Goal: Information Seeking & Learning: Learn about a topic

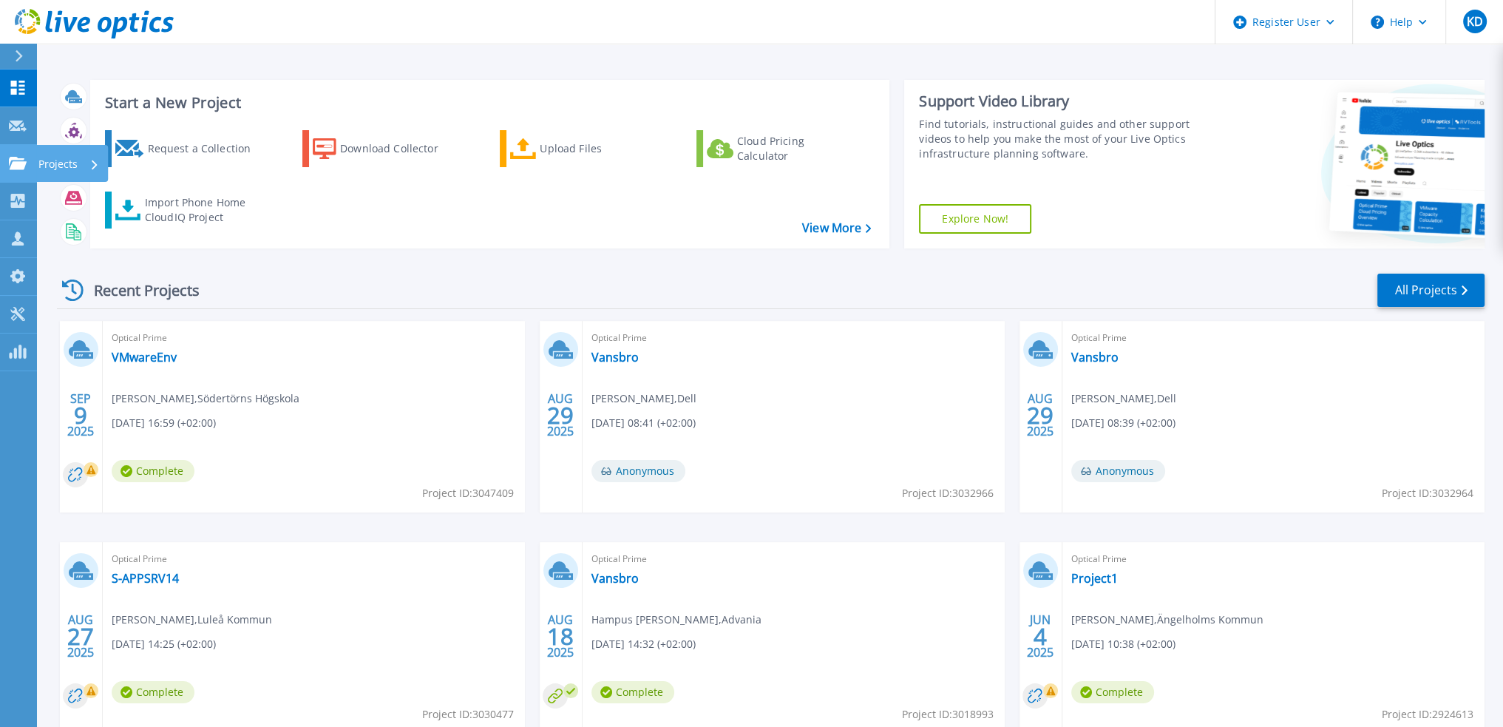
click at [58, 158] on p "Projects" at bounding box center [57, 164] width 39 height 38
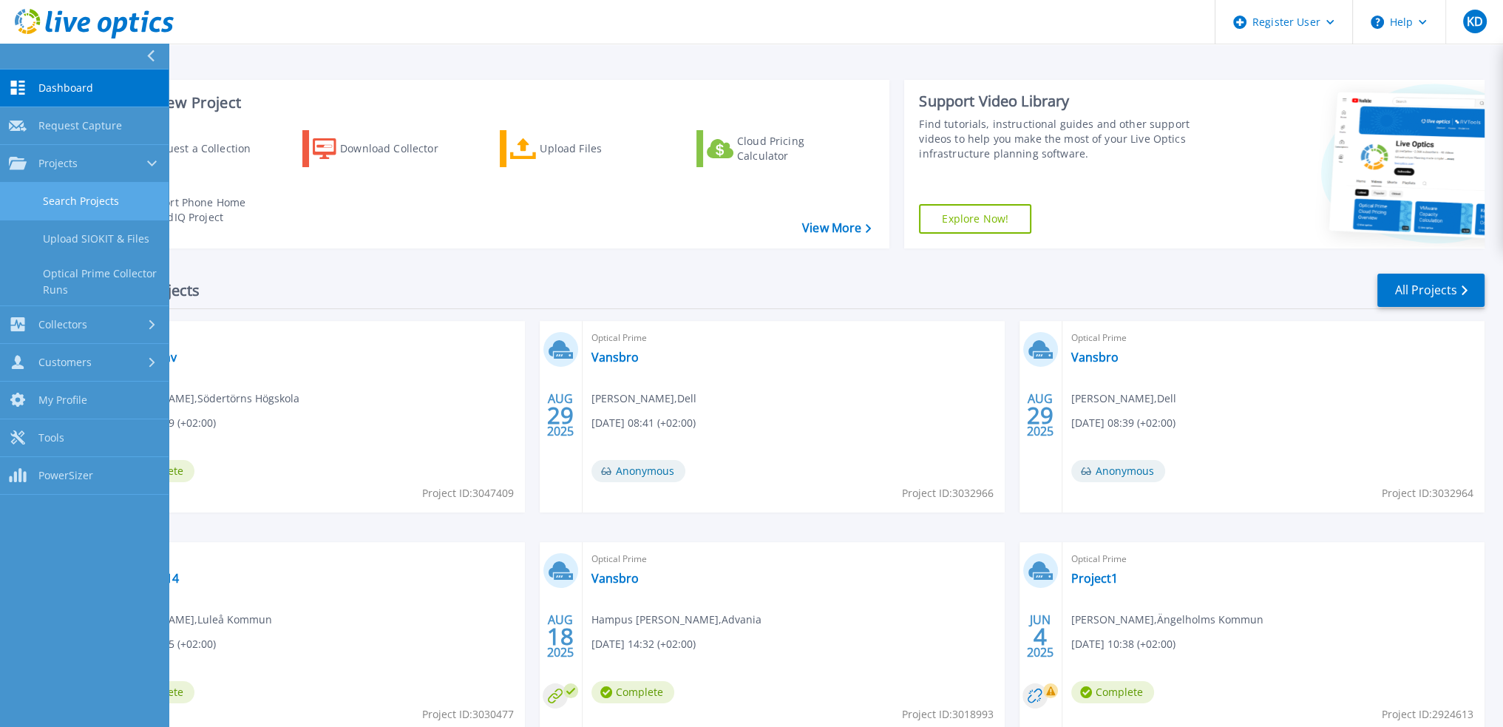
click at [77, 194] on link "Search Projects" at bounding box center [84, 202] width 169 height 38
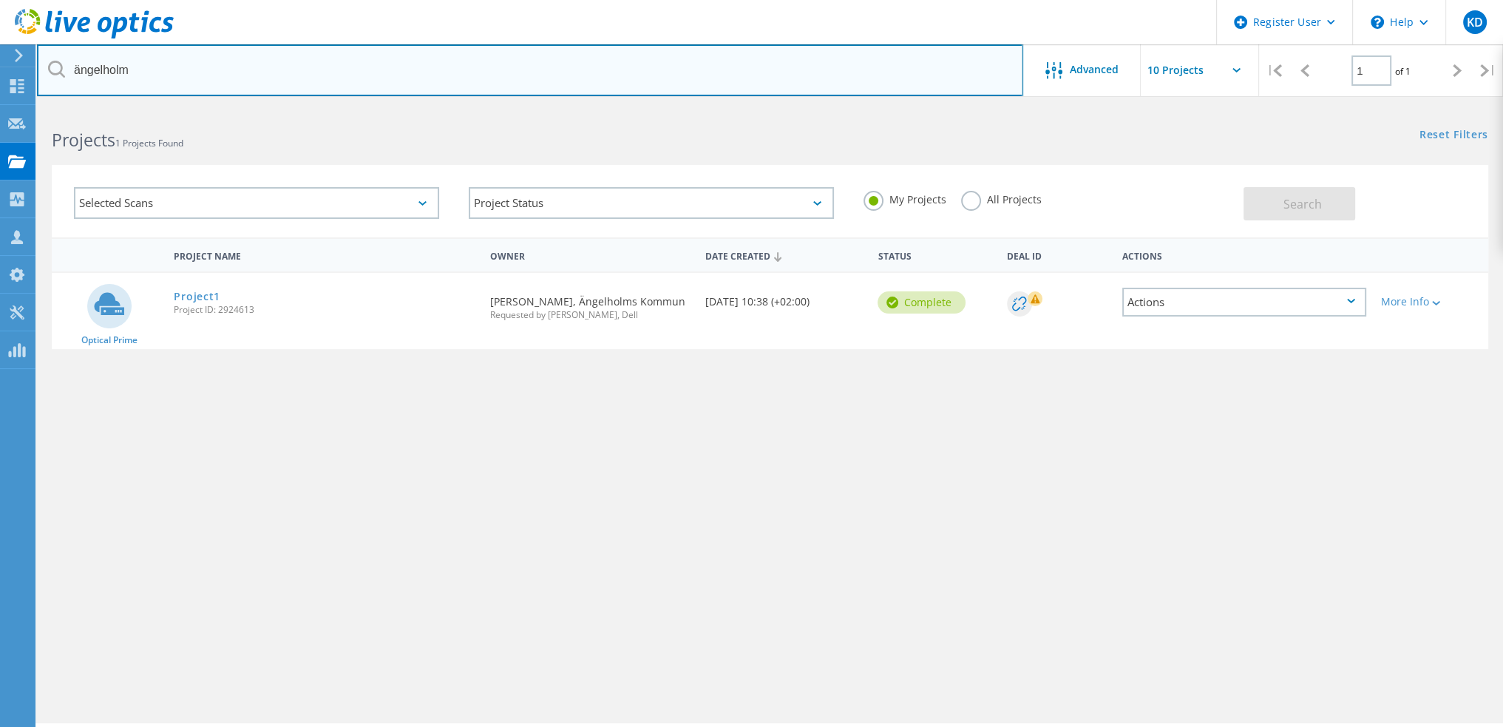
click at [268, 72] on input "ängelholm" at bounding box center [530, 70] width 986 height 52
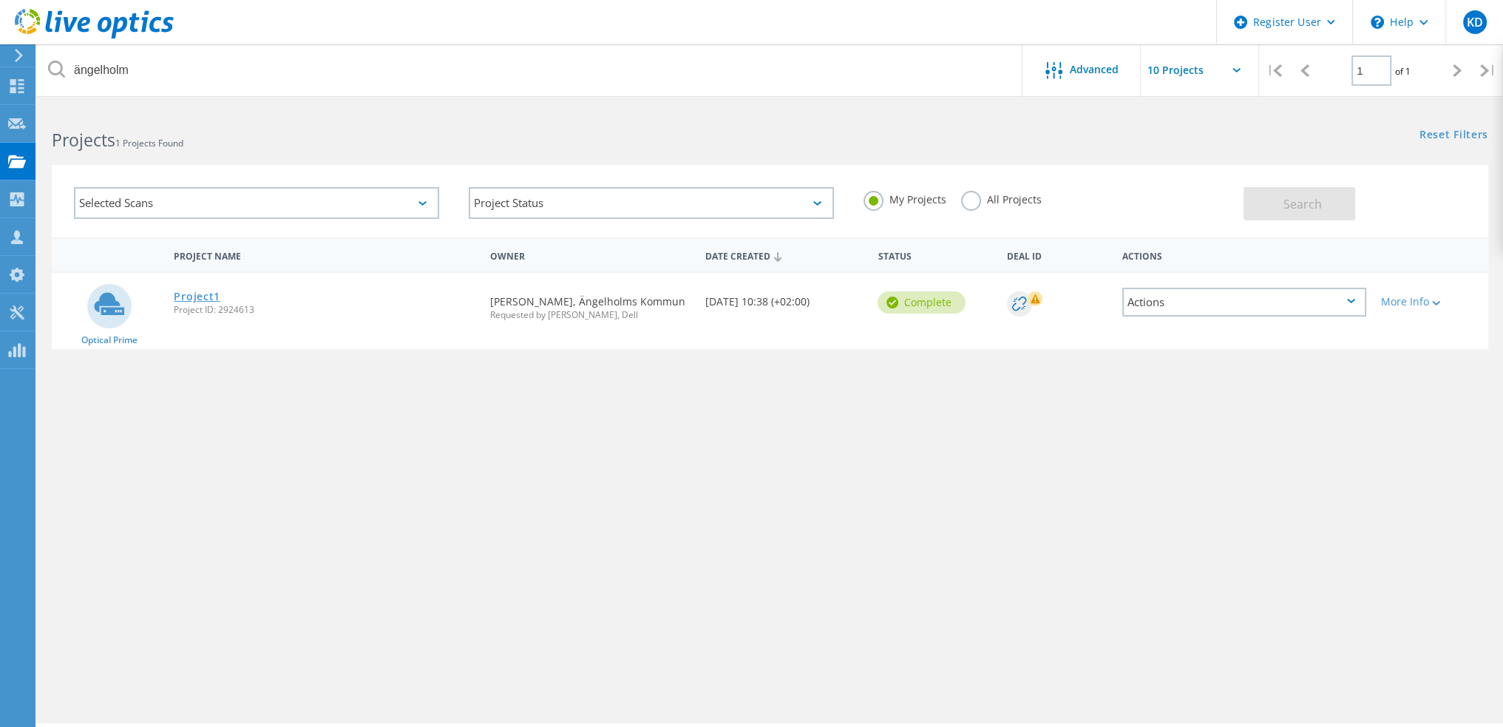
click at [192, 294] on link "Project1" at bounding box center [197, 296] width 47 height 10
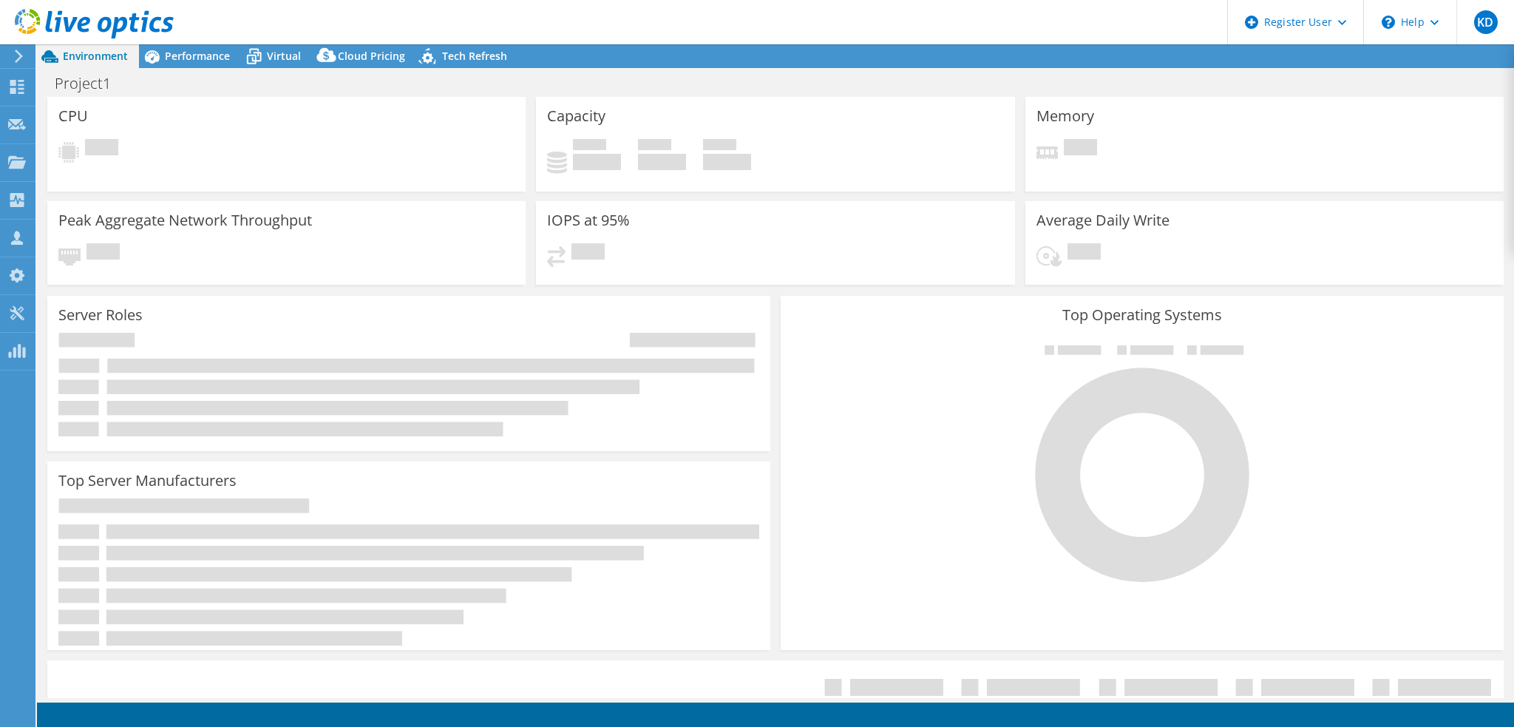
select select "USD"
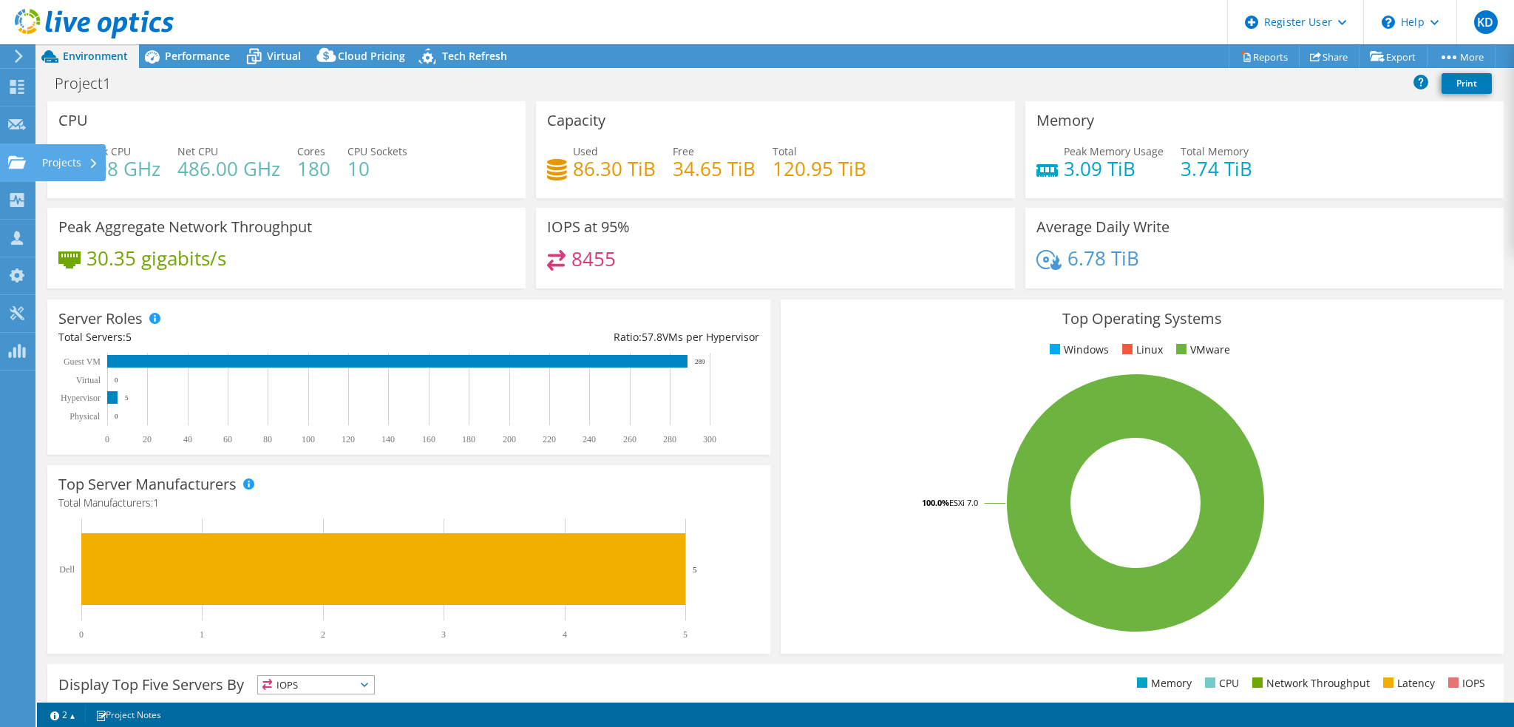
click at [56, 162] on div "Projects" at bounding box center [70, 162] width 71 height 37
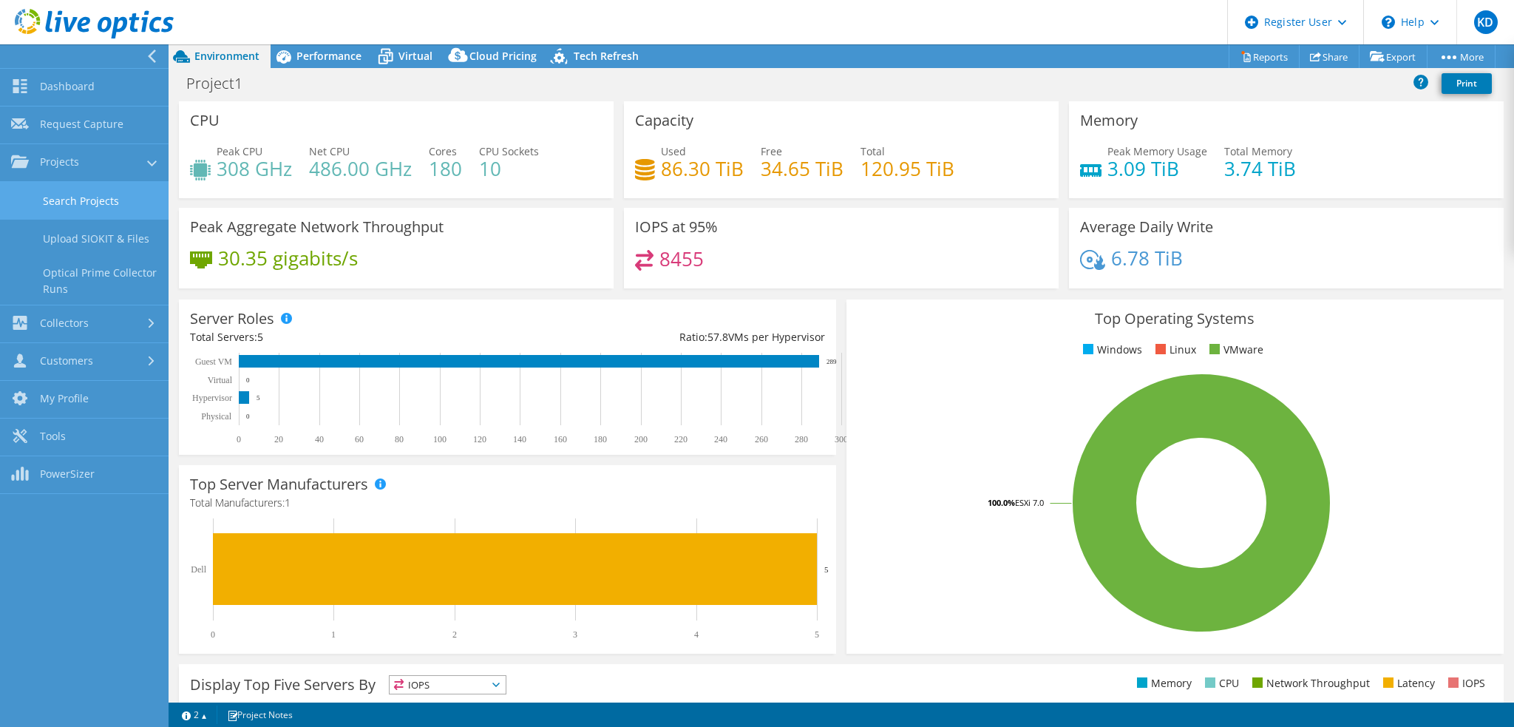
click at [65, 203] on link "Search Projects" at bounding box center [84, 201] width 169 height 38
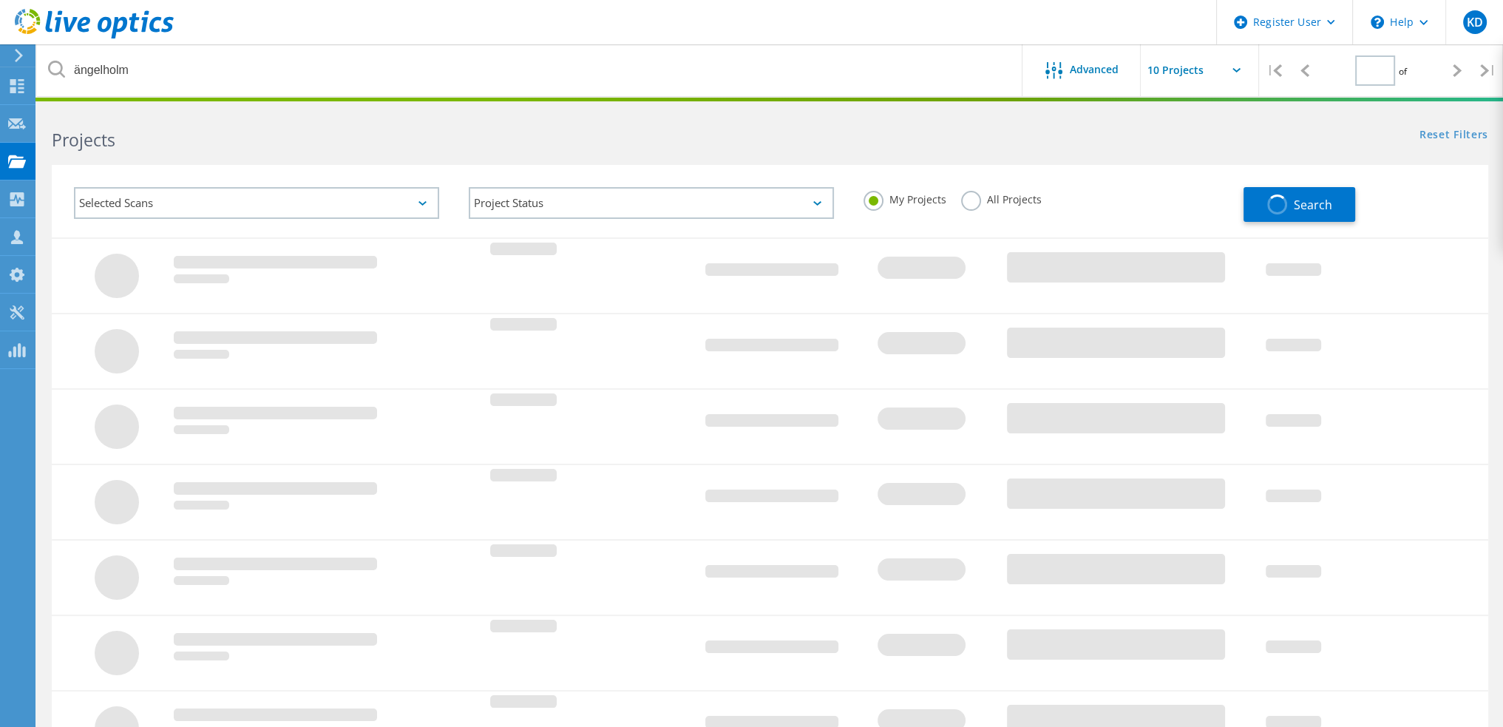
type input "1"
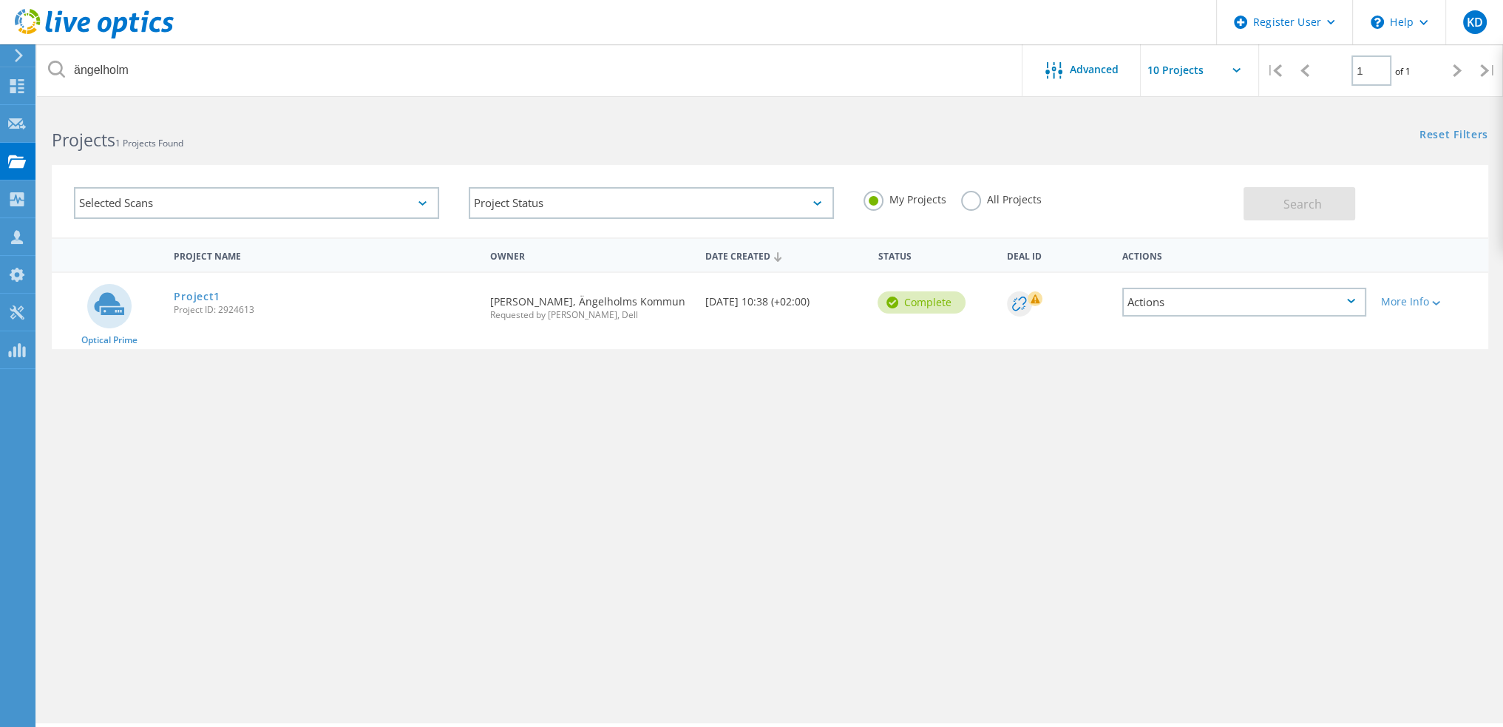
click at [231, 314] on span "Project ID: 2924613" at bounding box center [324, 309] width 301 height 9
copy span "2924613"
click at [202, 293] on link "Project1" at bounding box center [197, 296] width 47 height 10
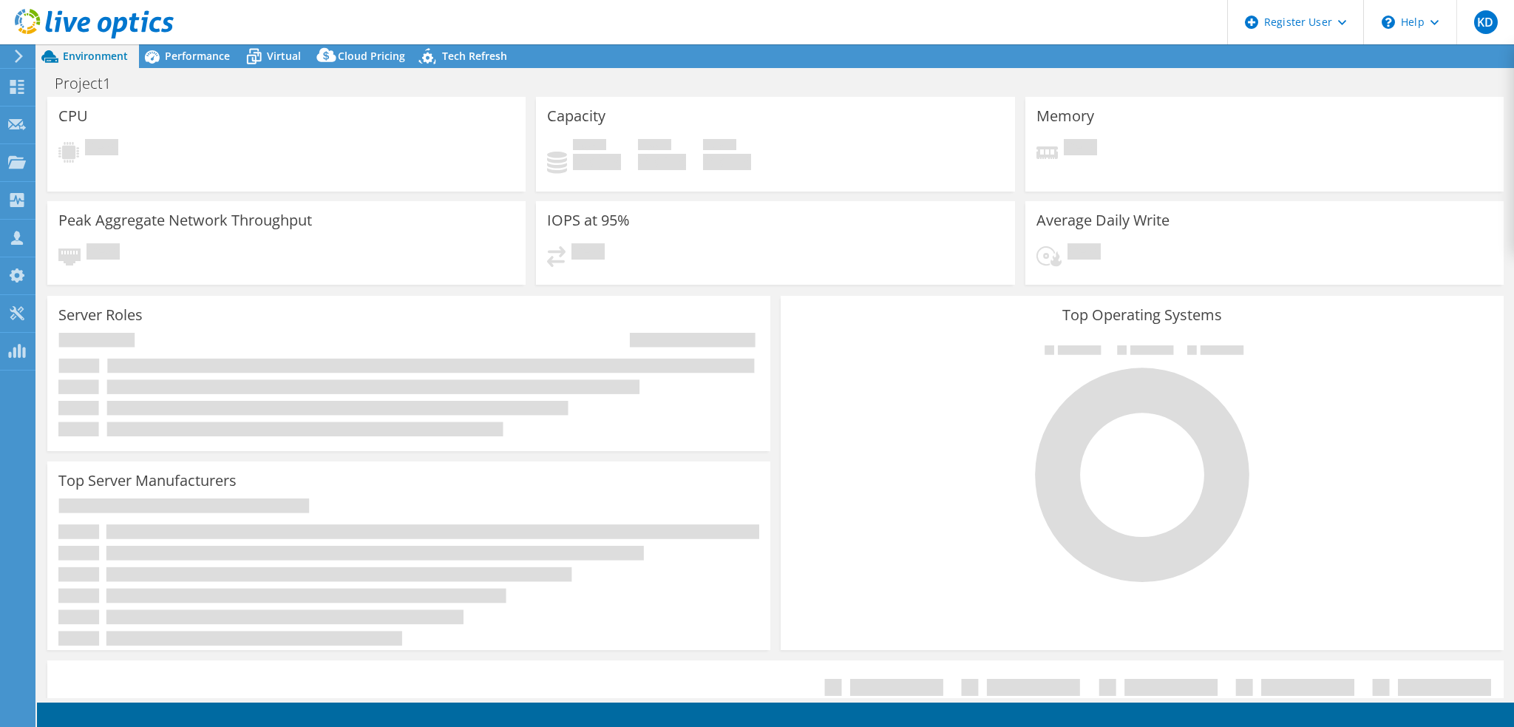
select select "USD"
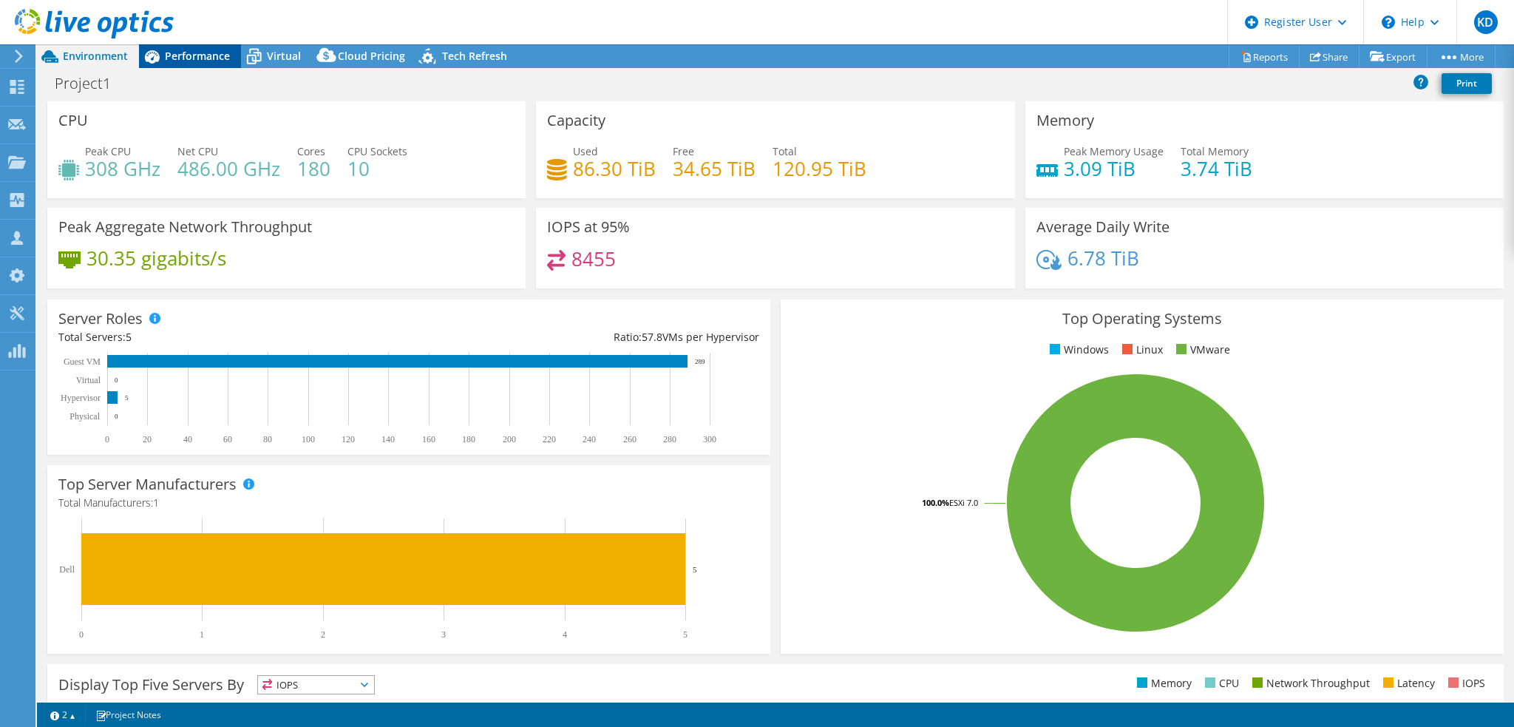
click at [194, 55] on span "Performance" at bounding box center [197, 56] width 65 height 14
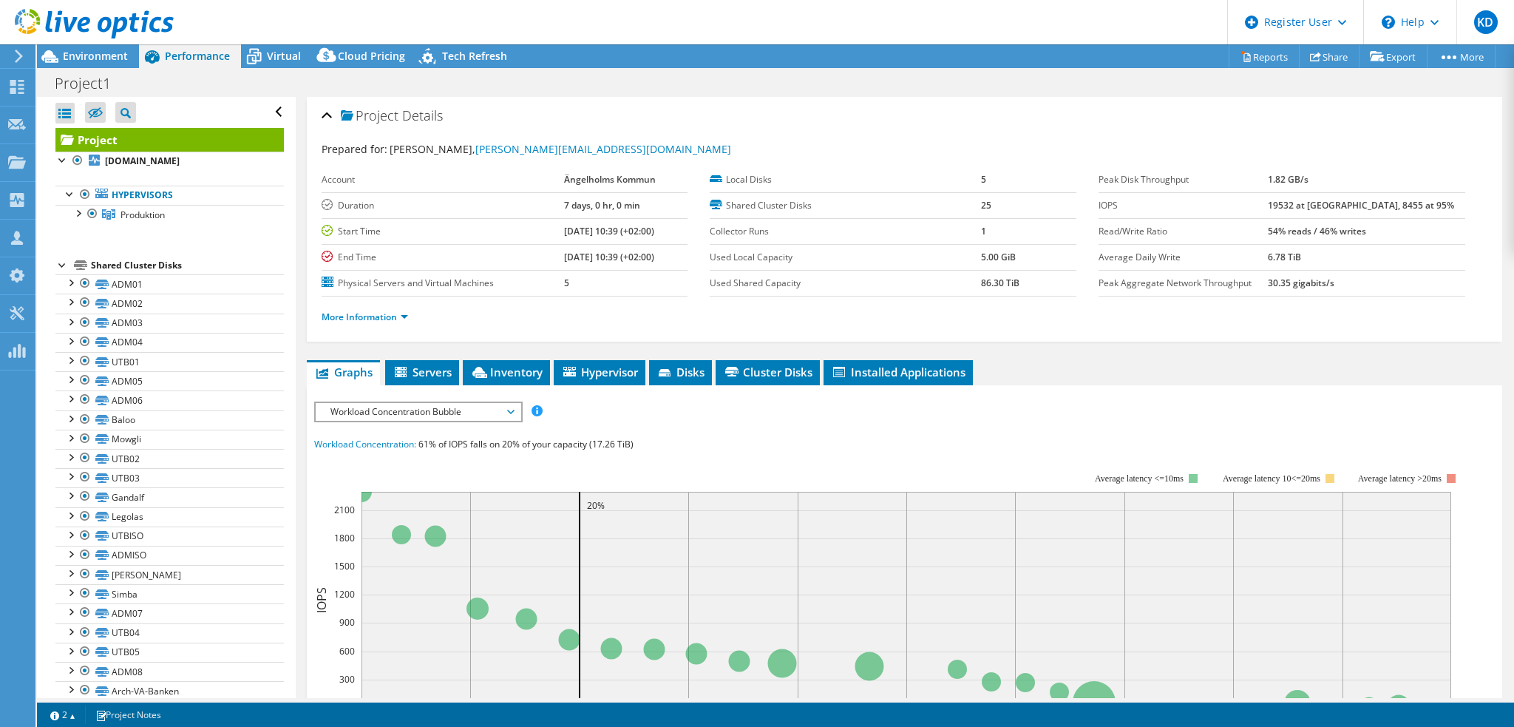
click at [116, 47] on div at bounding box center [87, 25] width 174 height 50
click at [107, 55] on span "Environment" at bounding box center [95, 56] width 65 height 14
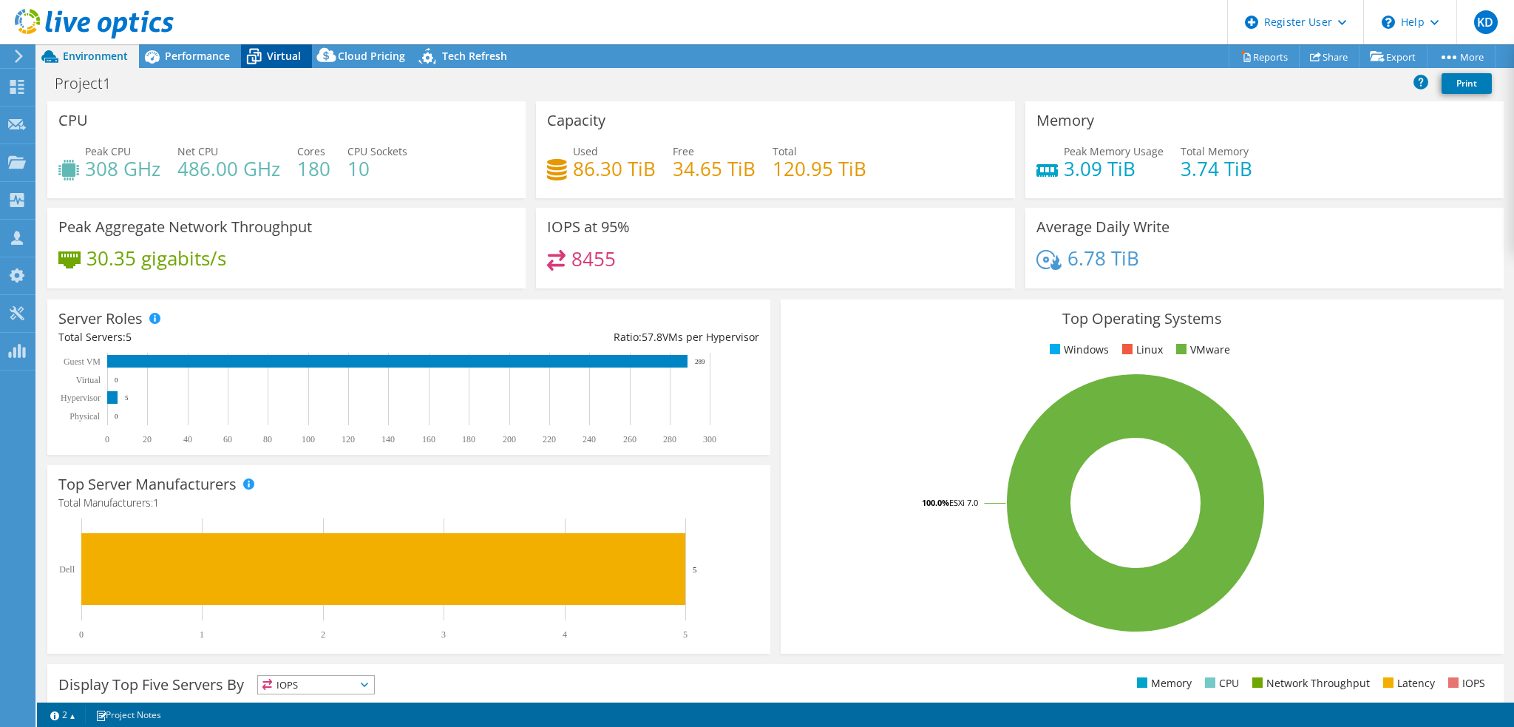
click at [289, 66] on div "Virtual" at bounding box center [276, 56] width 71 height 24
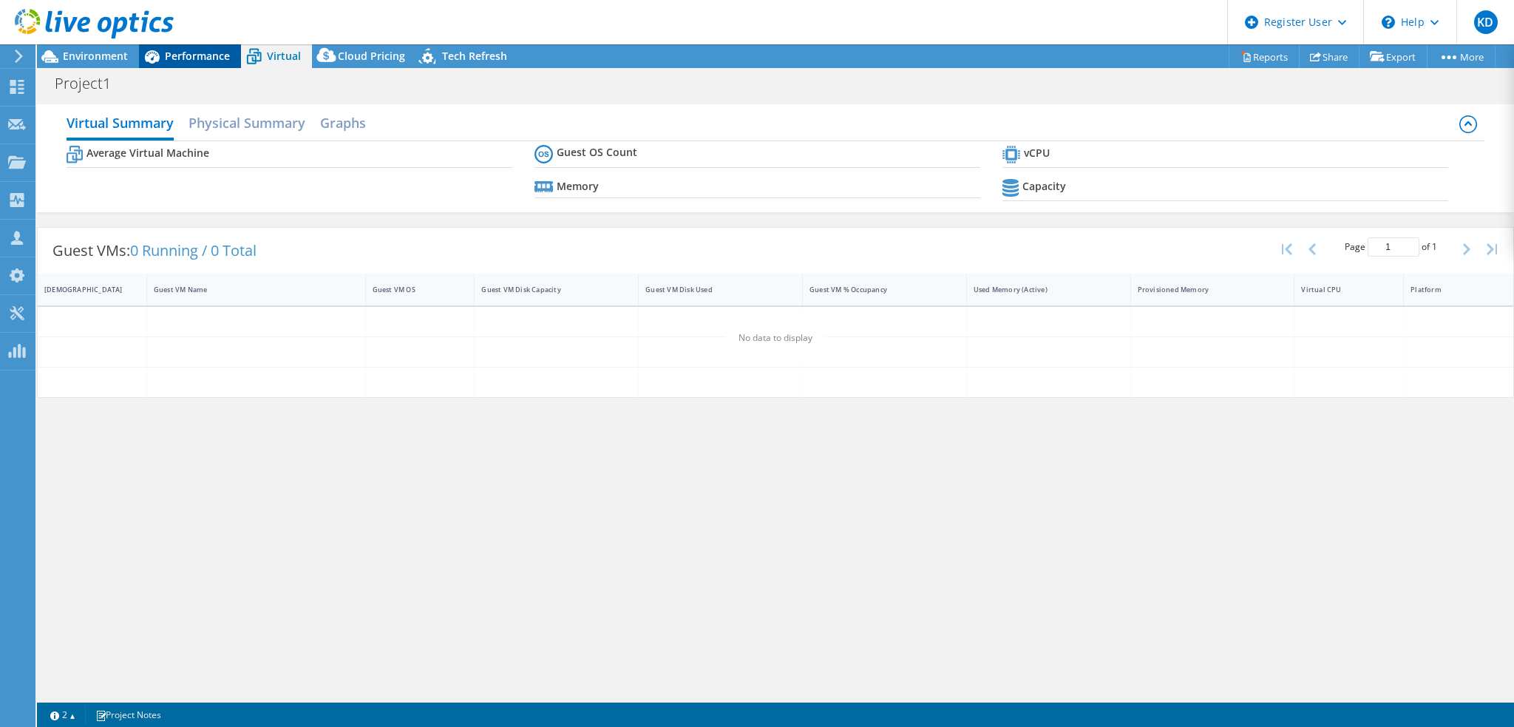
click at [219, 62] on span "Performance" at bounding box center [197, 56] width 65 height 14
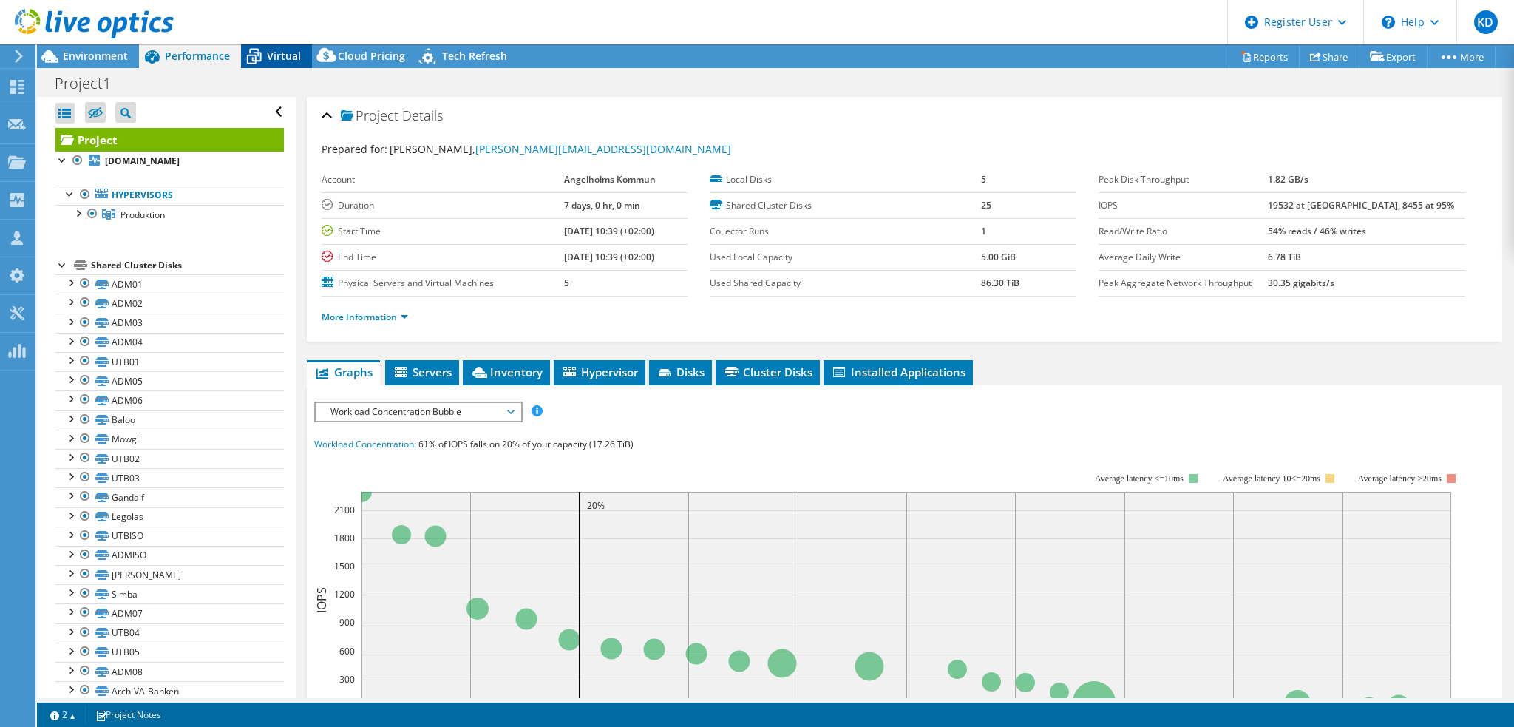
click at [271, 57] on span "Virtual" at bounding box center [284, 56] width 34 height 14
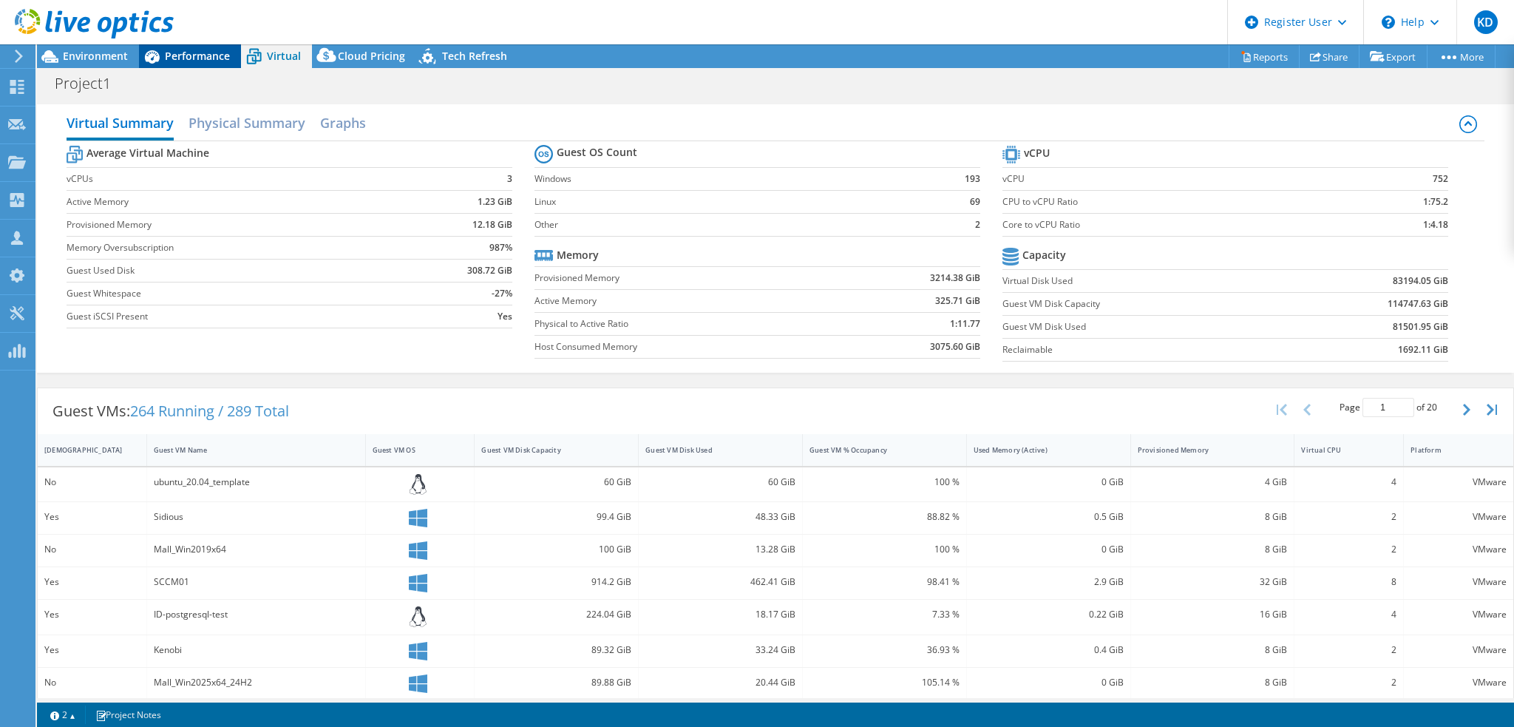
click at [223, 58] on span "Performance" at bounding box center [197, 56] width 65 height 14
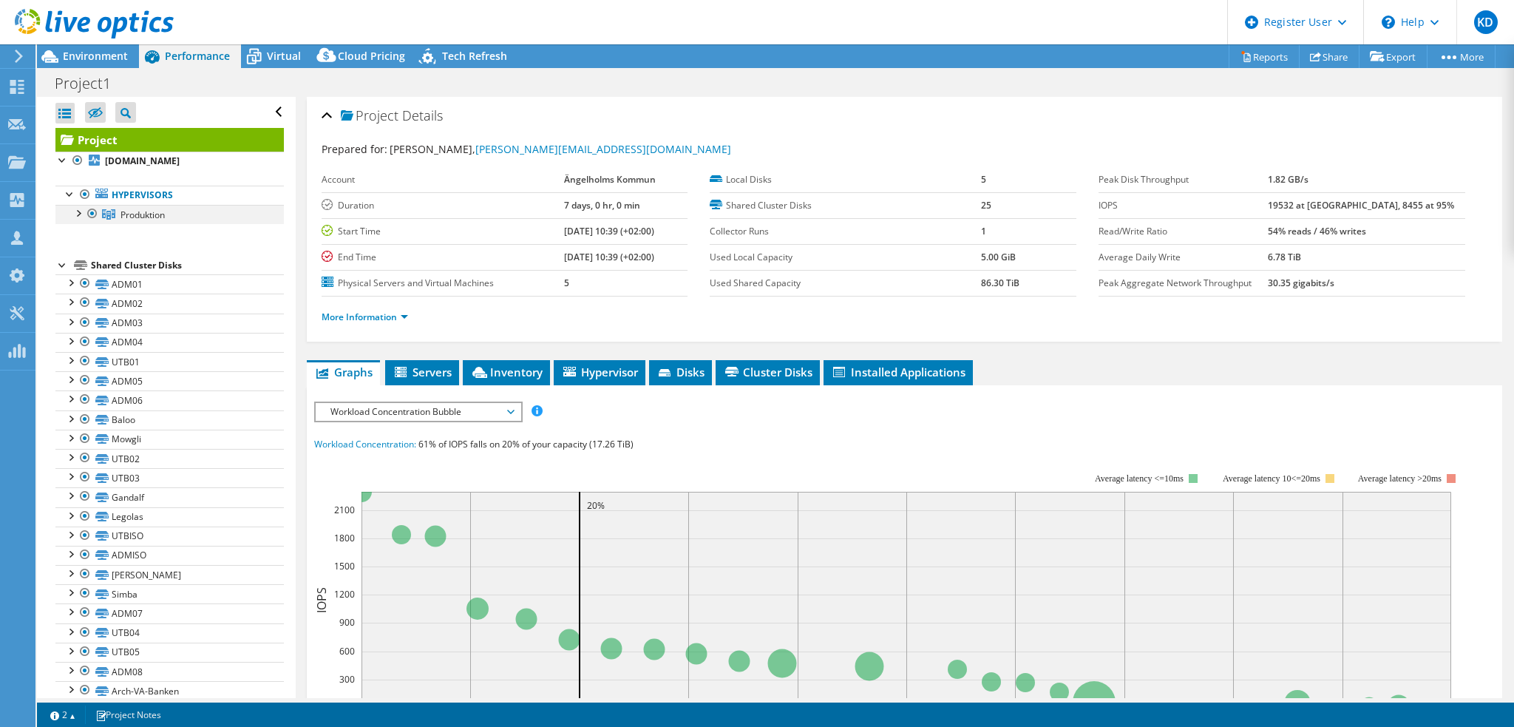
click at [72, 209] on div at bounding box center [77, 212] width 15 height 15
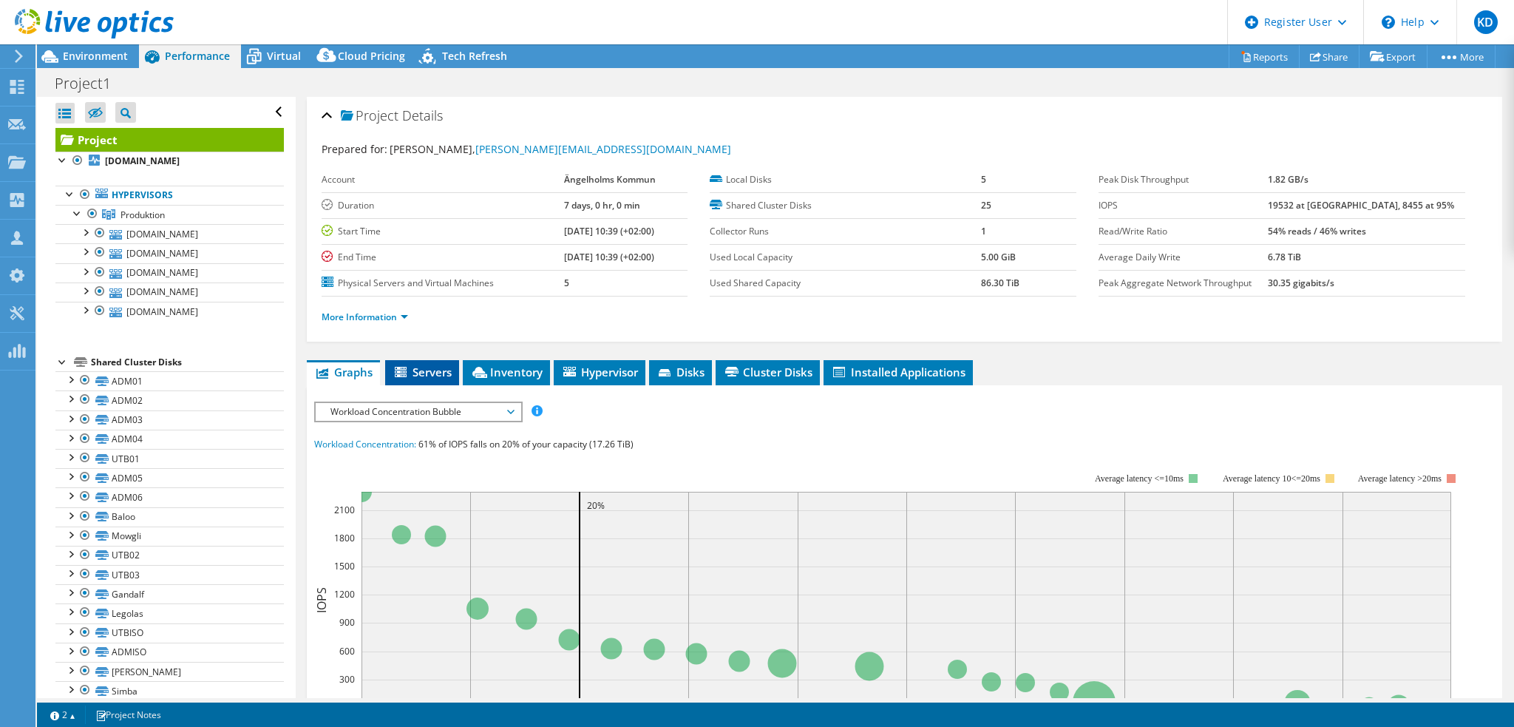
click at [405, 370] on icon at bounding box center [401, 372] width 12 height 10
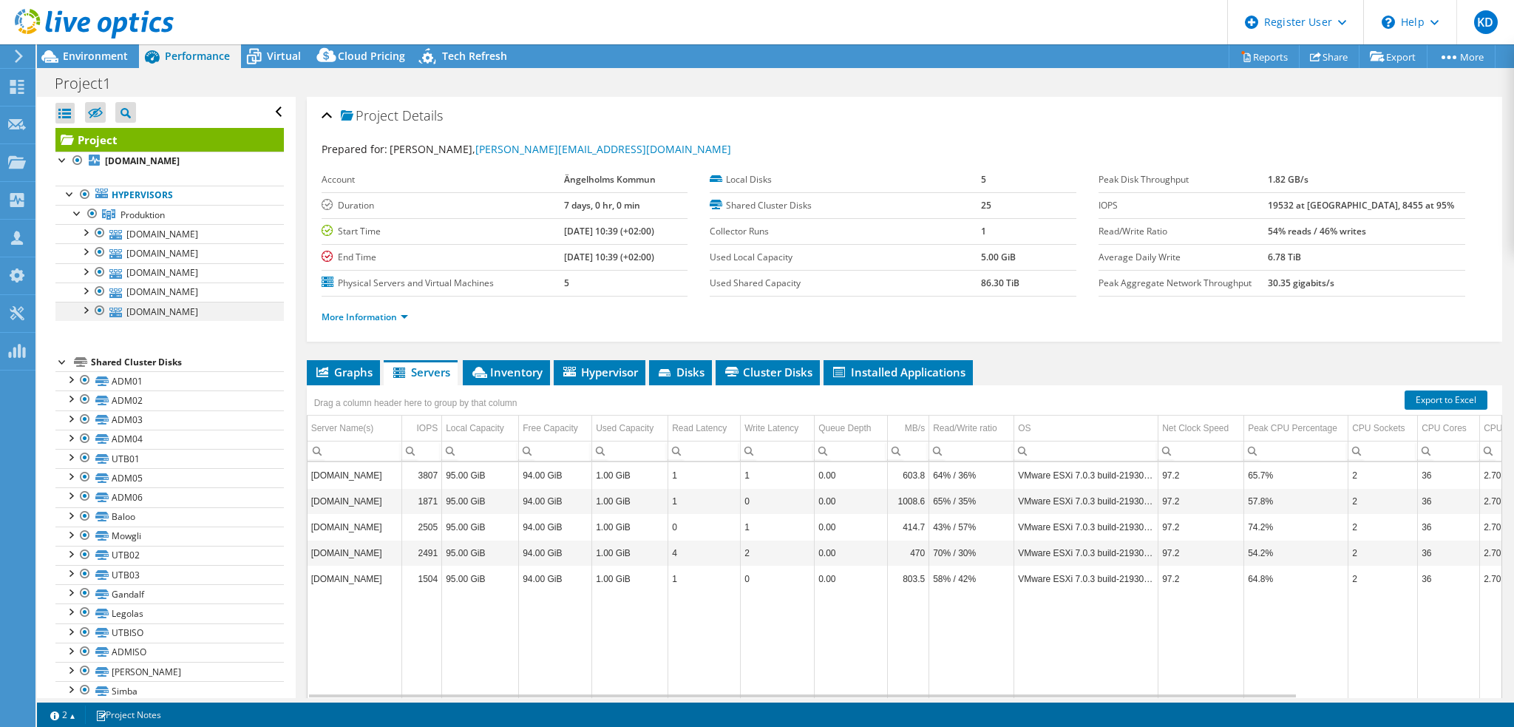
click at [87, 304] on div at bounding box center [85, 309] width 15 height 15
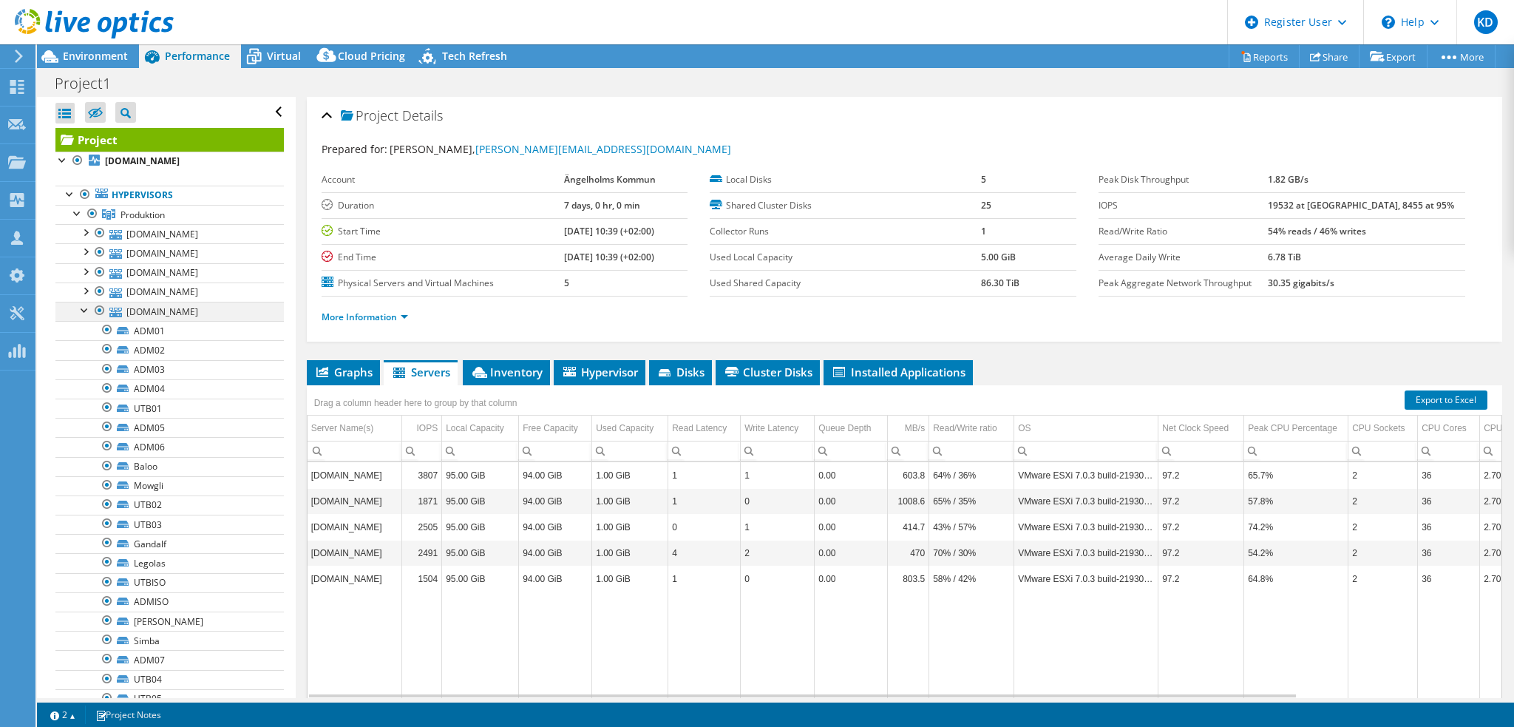
click at [78, 304] on div at bounding box center [85, 309] width 15 height 15
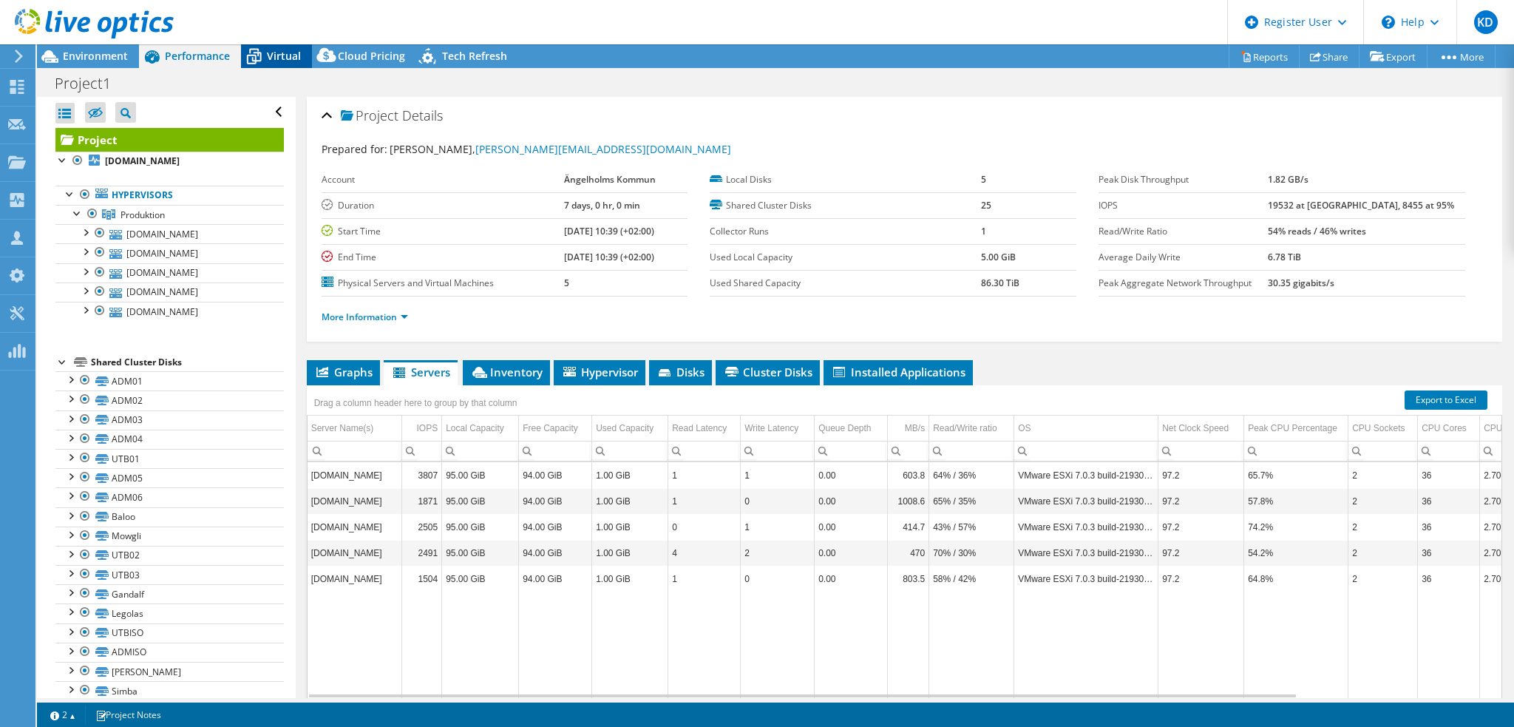
click at [282, 54] on span "Virtual" at bounding box center [284, 56] width 34 height 14
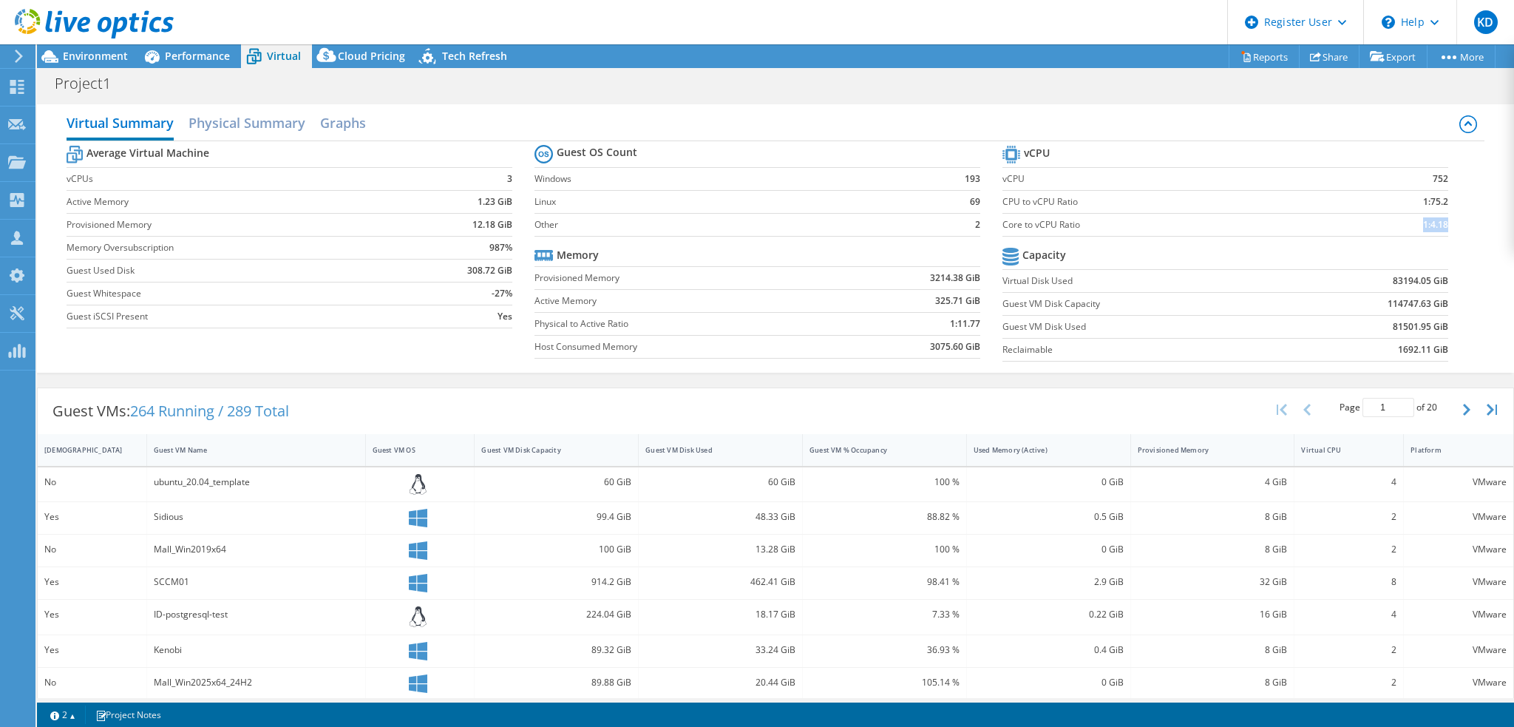
drag, startPoint x: 1437, startPoint y: 225, endPoint x: 1361, endPoint y: 229, distance: 76.3
click at [1408, 225] on td "1:4.18" at bounding box center [1398, 224] width 102 height 23
click at [183, 50] on span "Performance" at bounding box center [197, 56] width 65 height 14
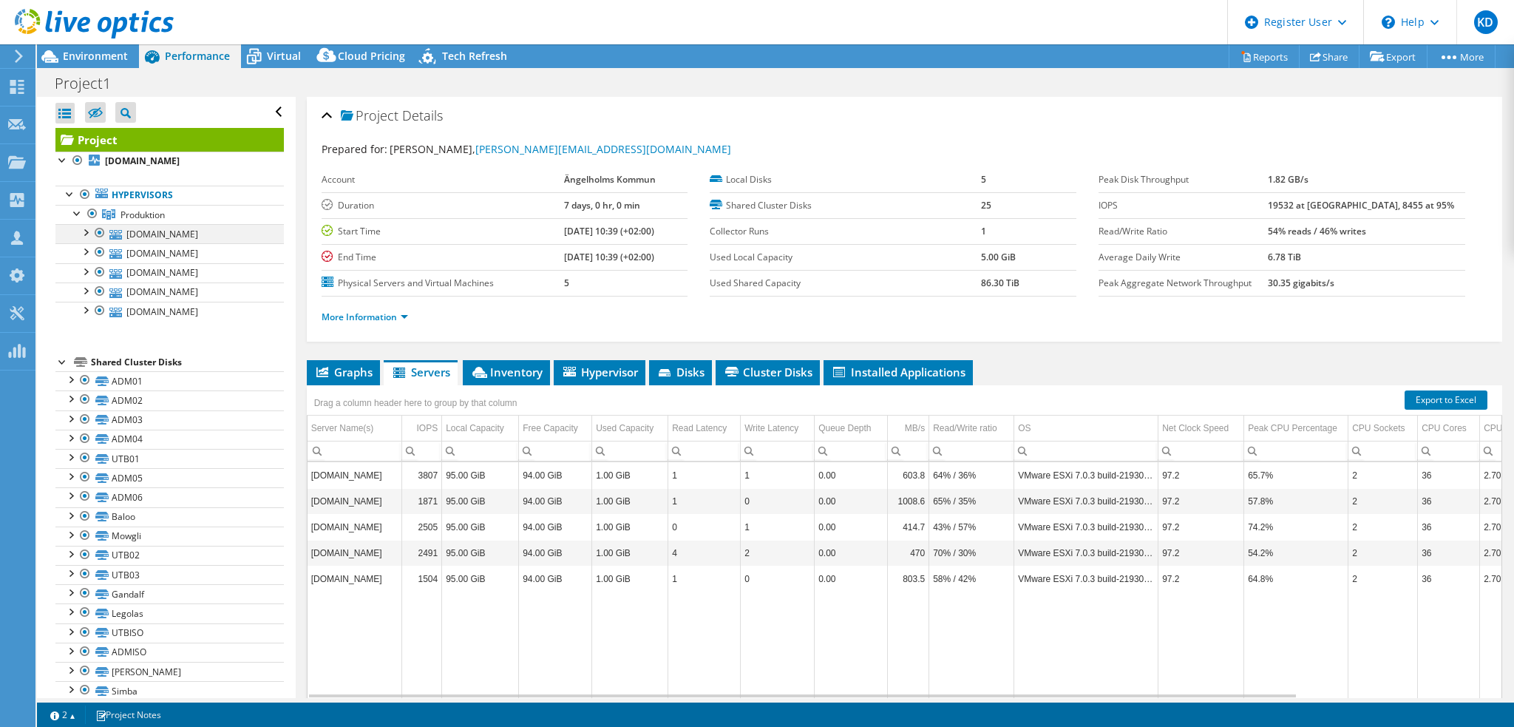
click at [78, 230] on div at bounding box center [85, 231] width 15 height 15
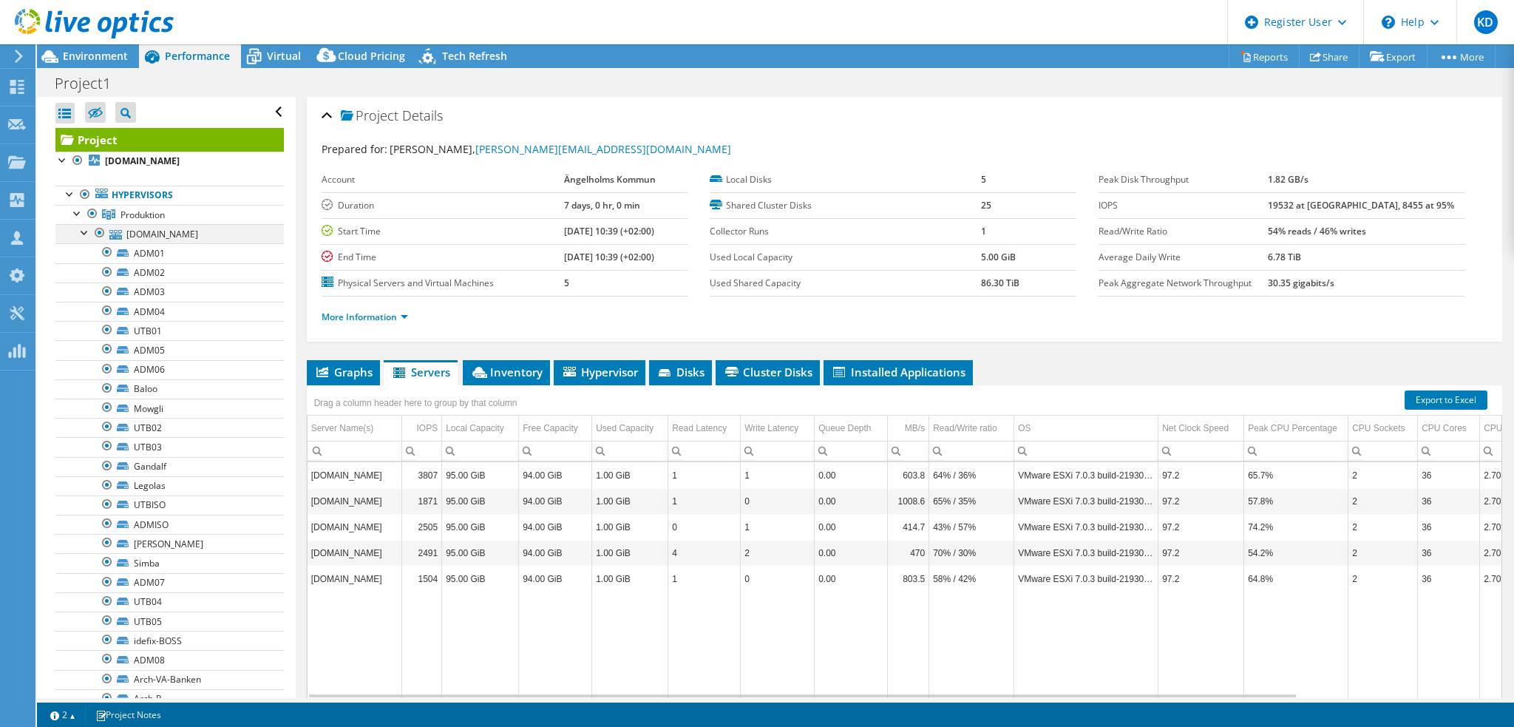
click at [79, 230] on div at bounding box center [85, 231] width 15 height 15
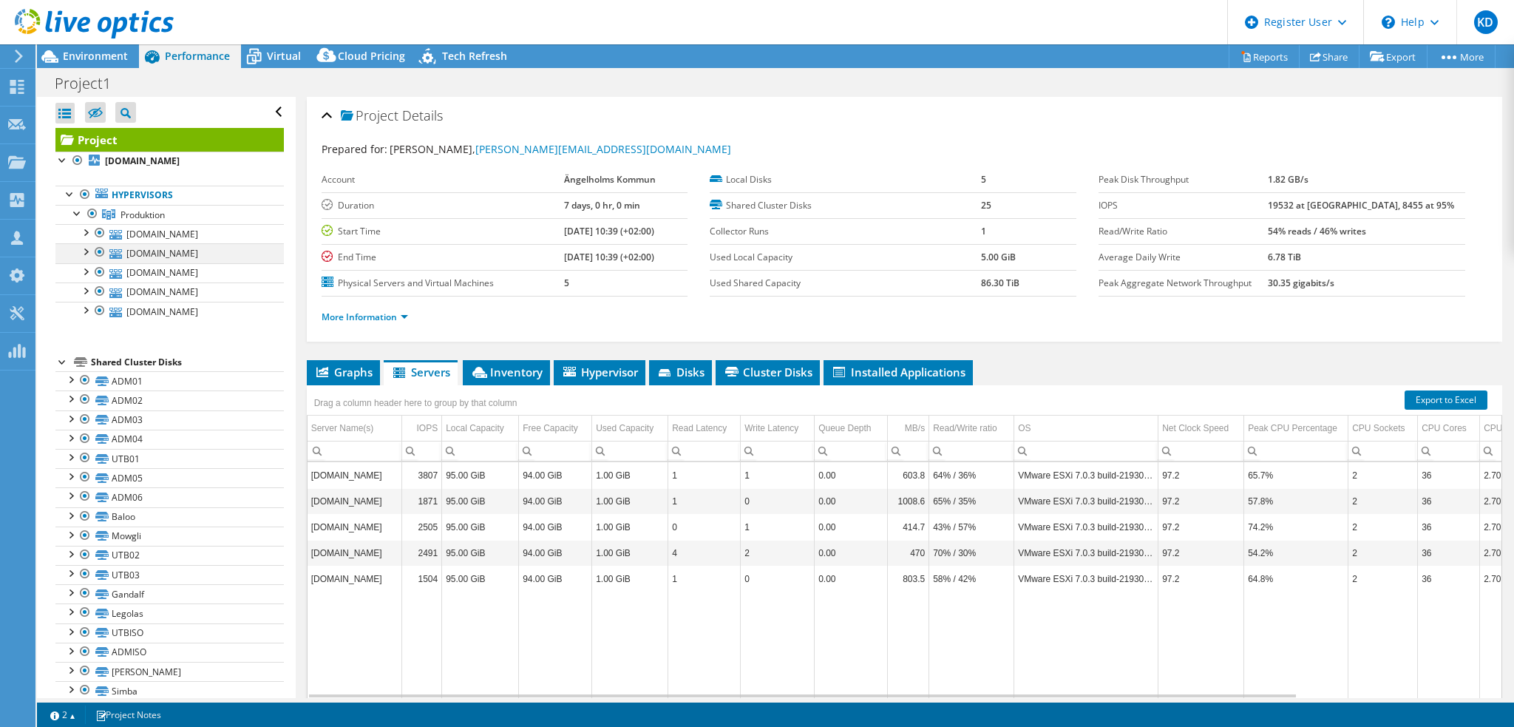
click at [86, 251] on div at bounding box center [85, 250] width 15 height 15
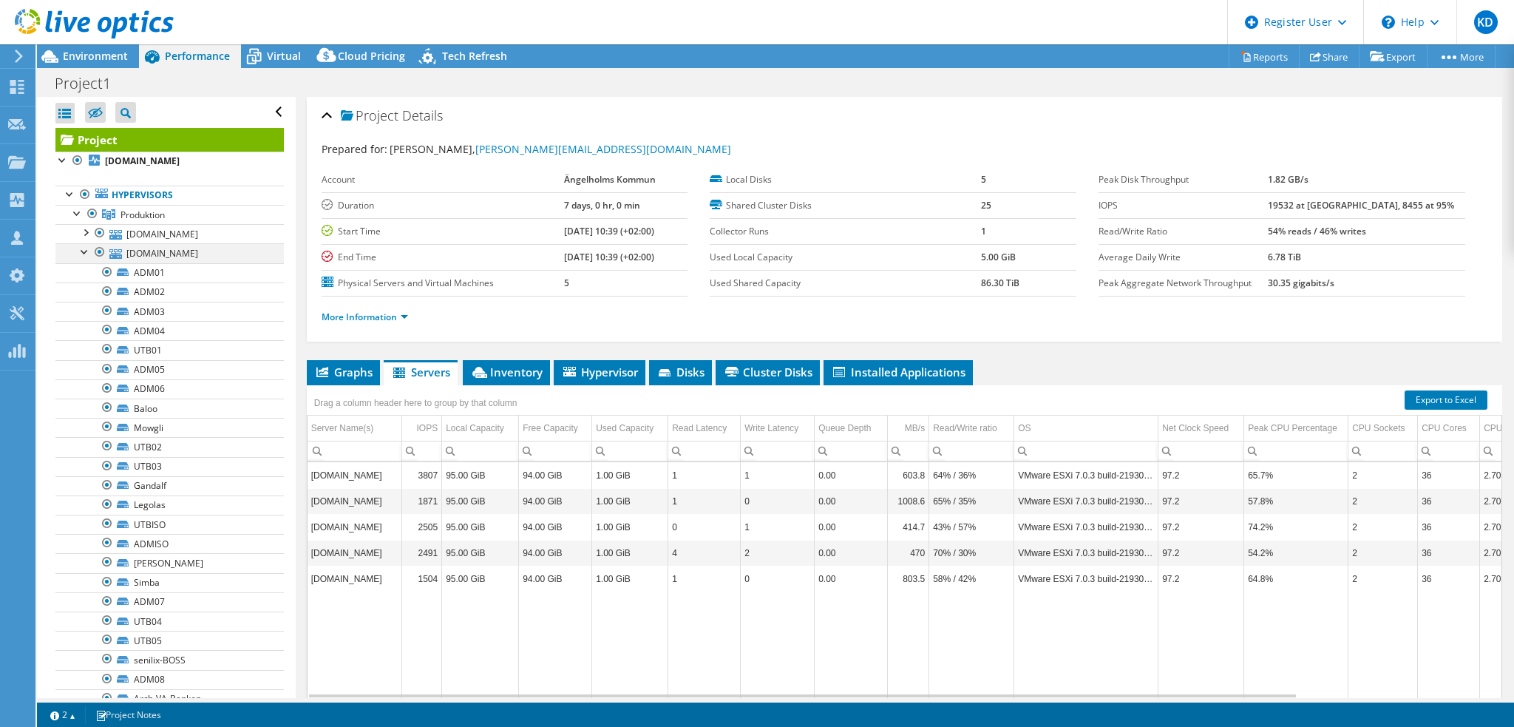
click at [86, 251] on div at bounding box center [85, 250] width 15 height 15
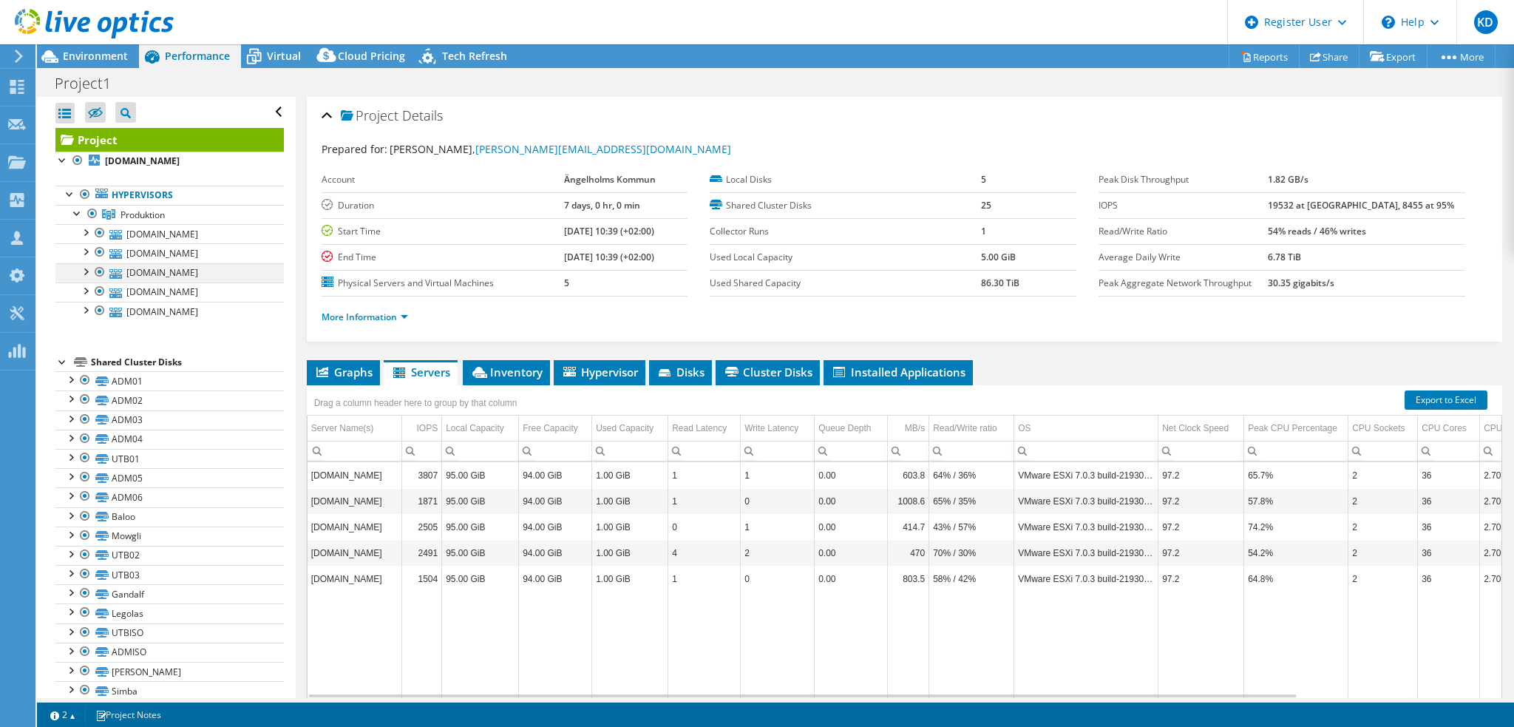
click at [95, 263] on div at bounding box center [99, 272] width 15 height 18
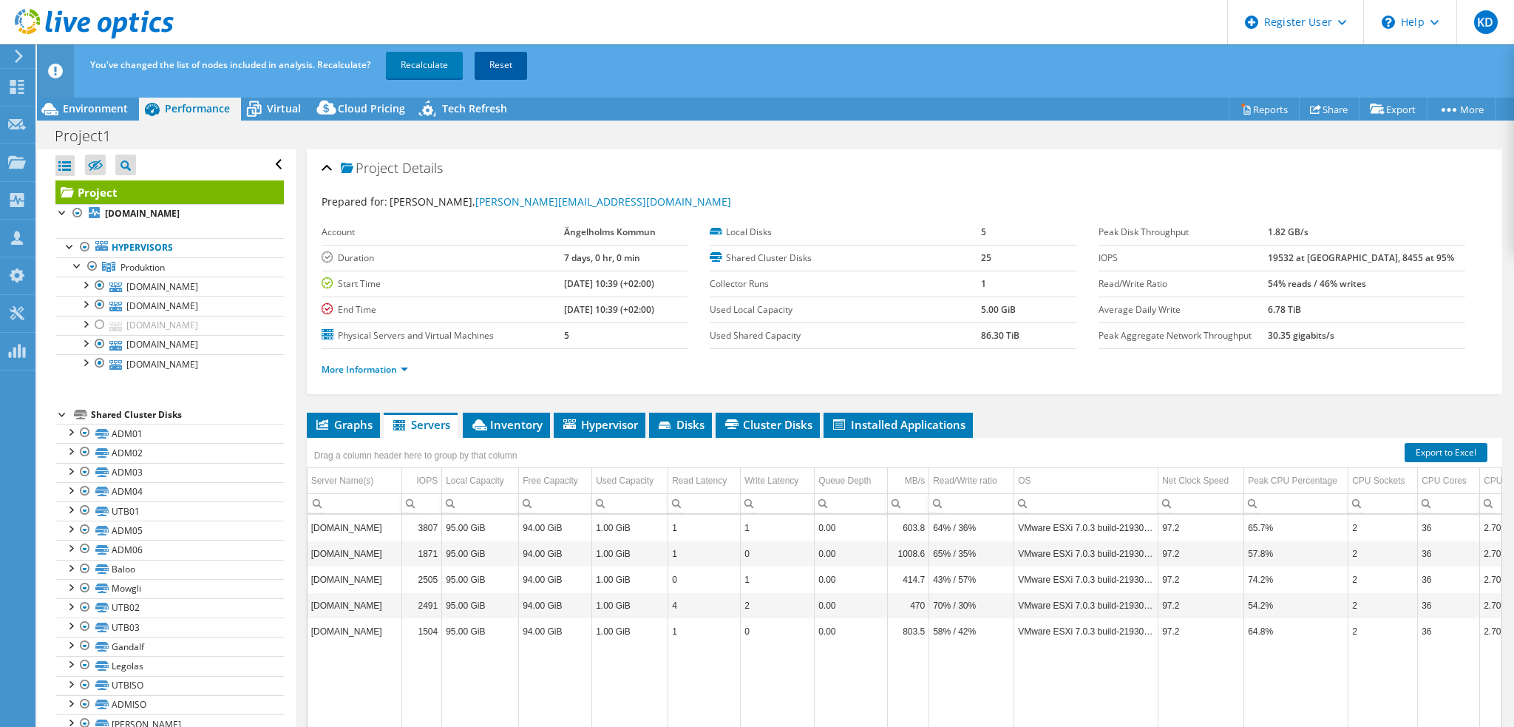
click at [504, 64] on link "Reset" at bounding box center [501, 65] width 53 height 27
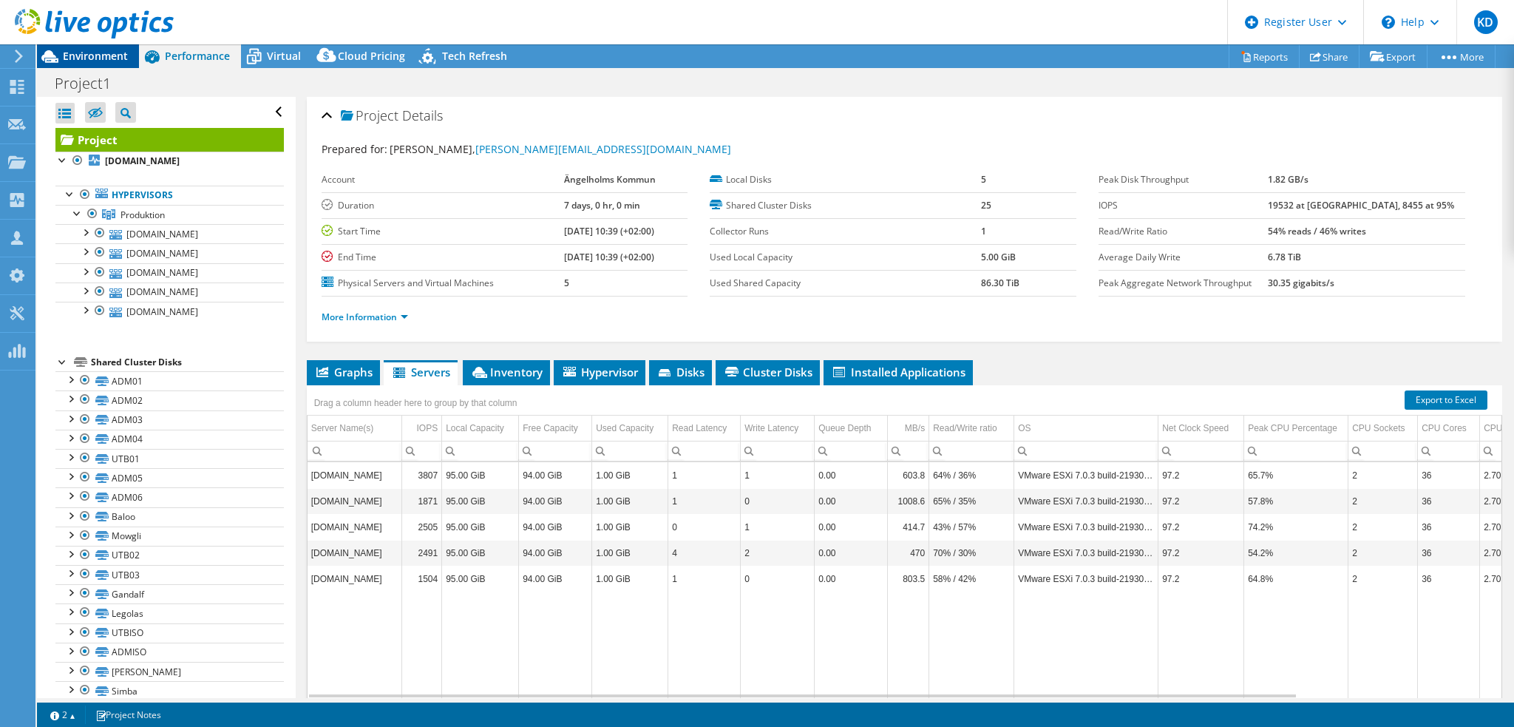
click at [98, 55] on span "Environment" at bounding box center [95, 56] width 65 height 14
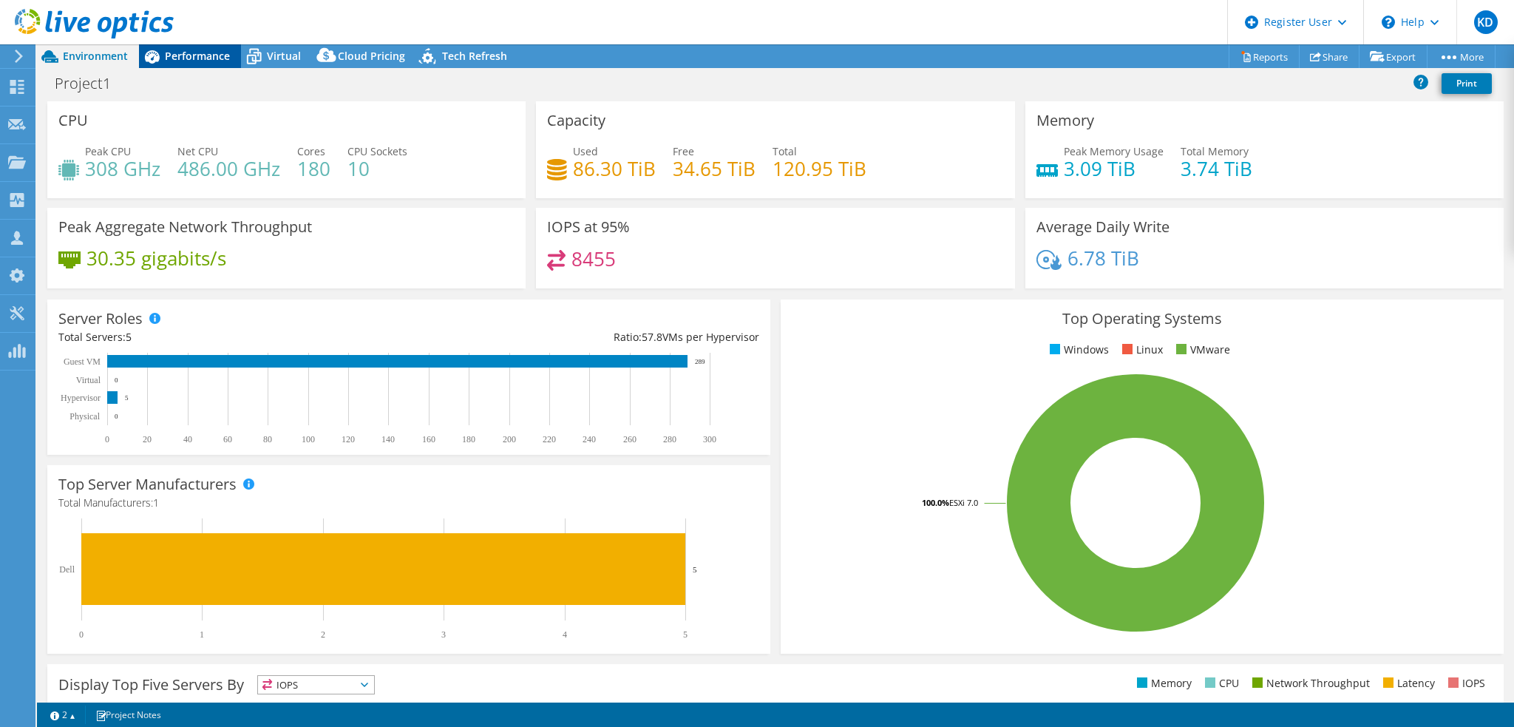
click at [225, 61] on span "Performance" at bounding box center [197, 56] width 65 height 14
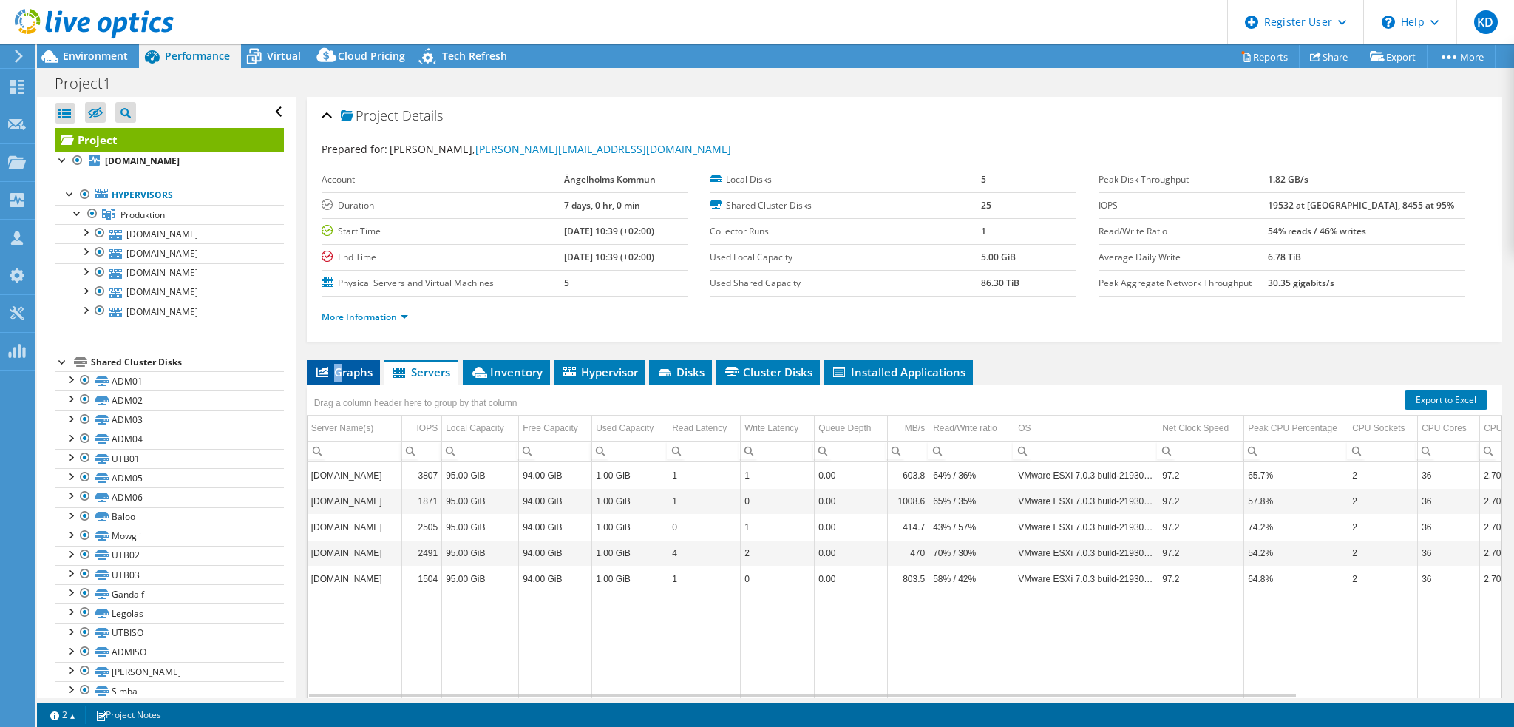
click at [338, 377] on li "Graphs" at bounding box center [343, 372] width 73 height 25
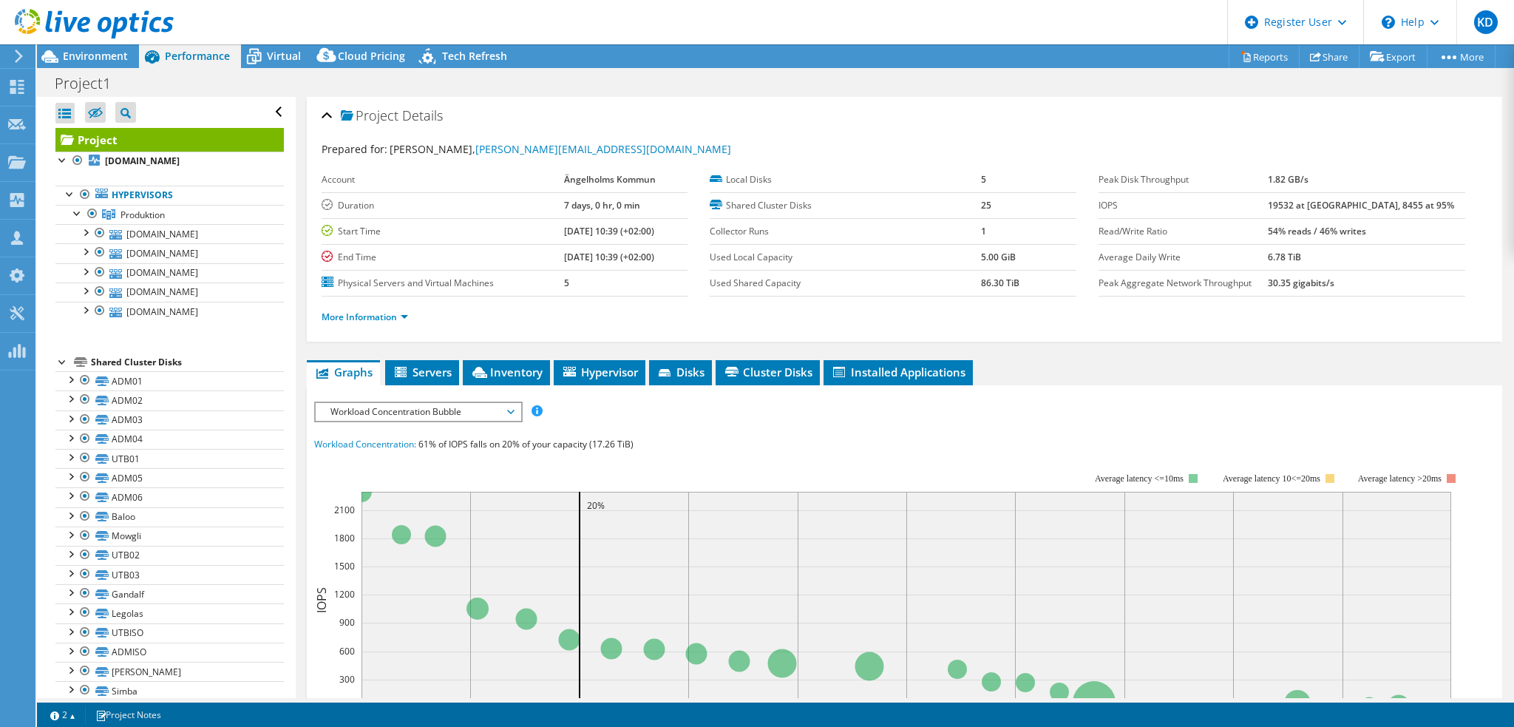
click at [436, 405] on span "Workload Concentration Bubble" at bounding box center [418, 412] width 190 height 18
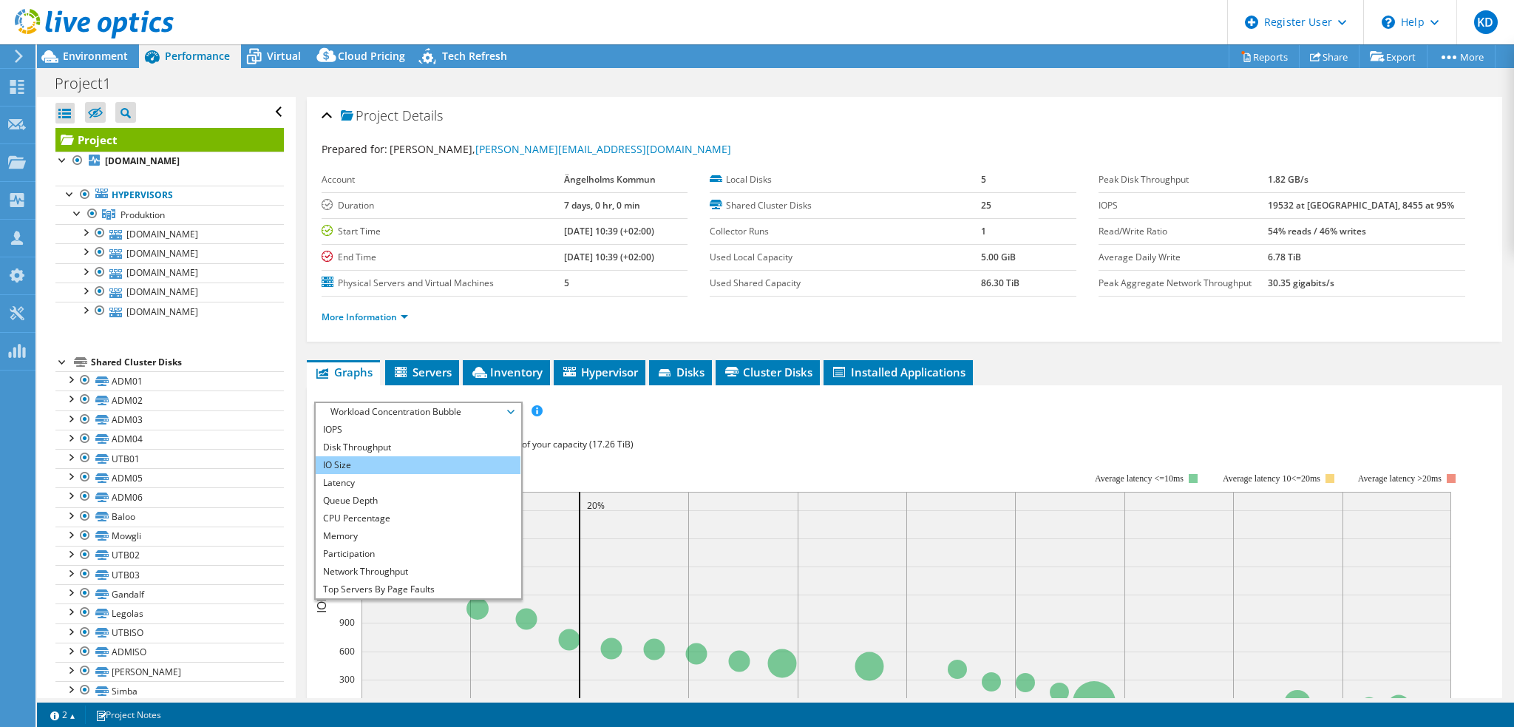
click at [443, 458] on li "IO Size" at bounding box center [418, 465] width 205 height 18
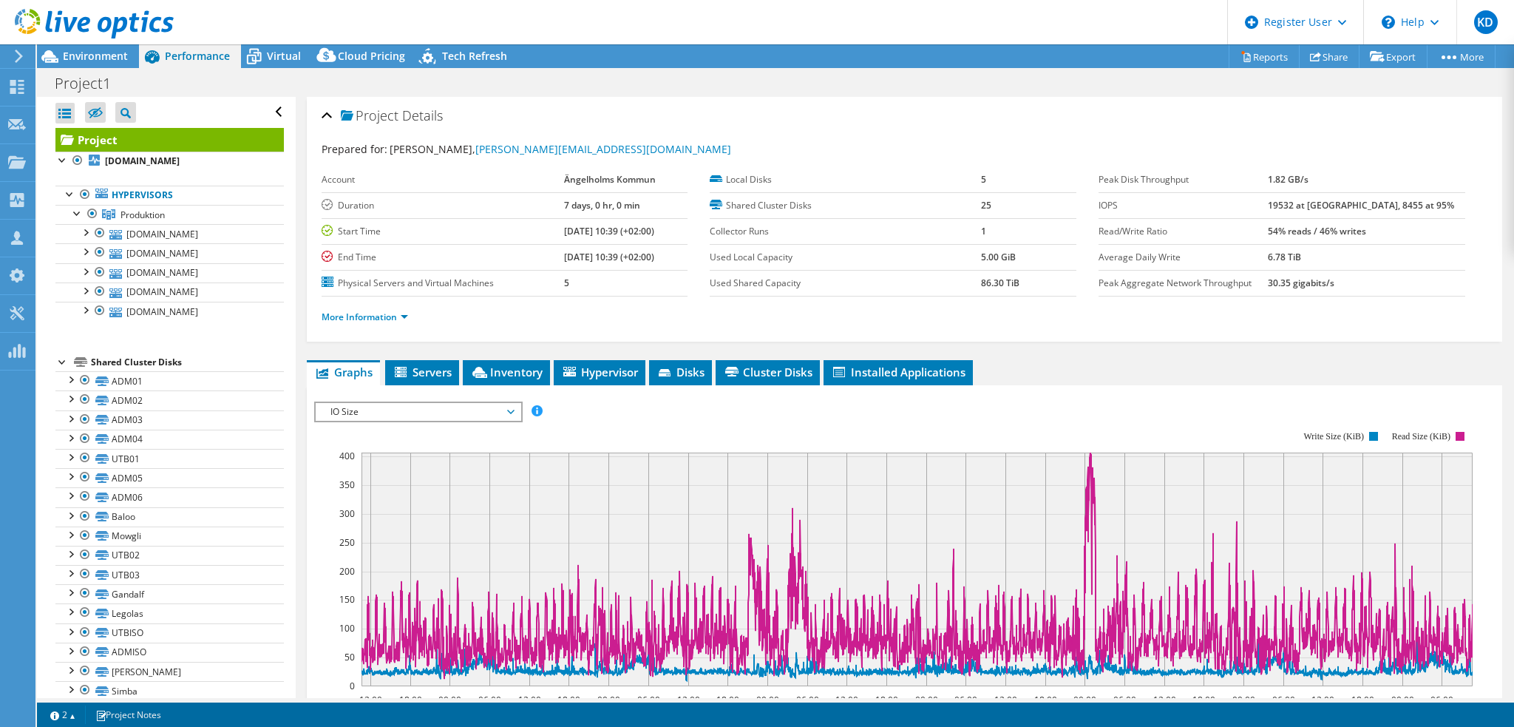
click at [427, 411] on span "IO Size" at bounding box center [418, 412] width 190 height 18
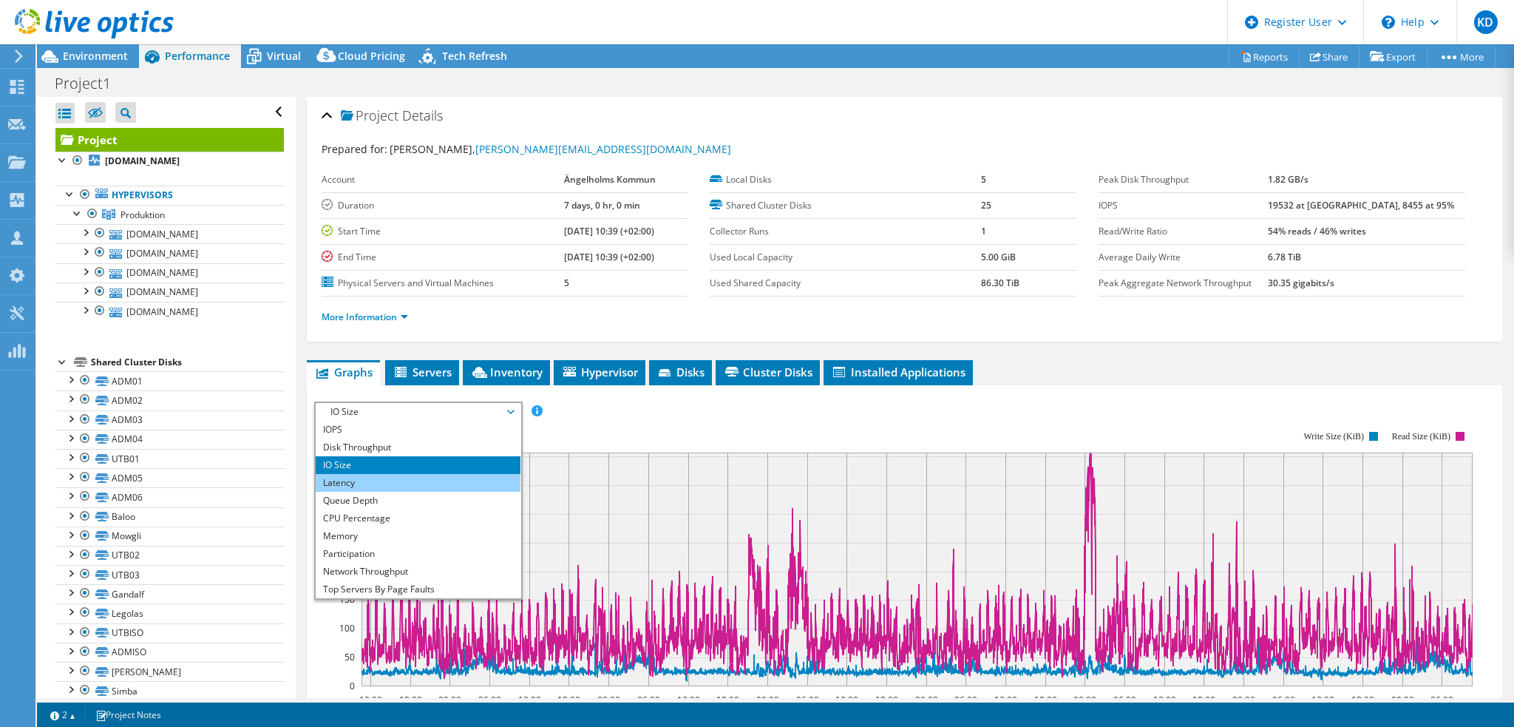
click at [407, 484] on li "Latency" at bounding box center [418, 483] width 205 height 18
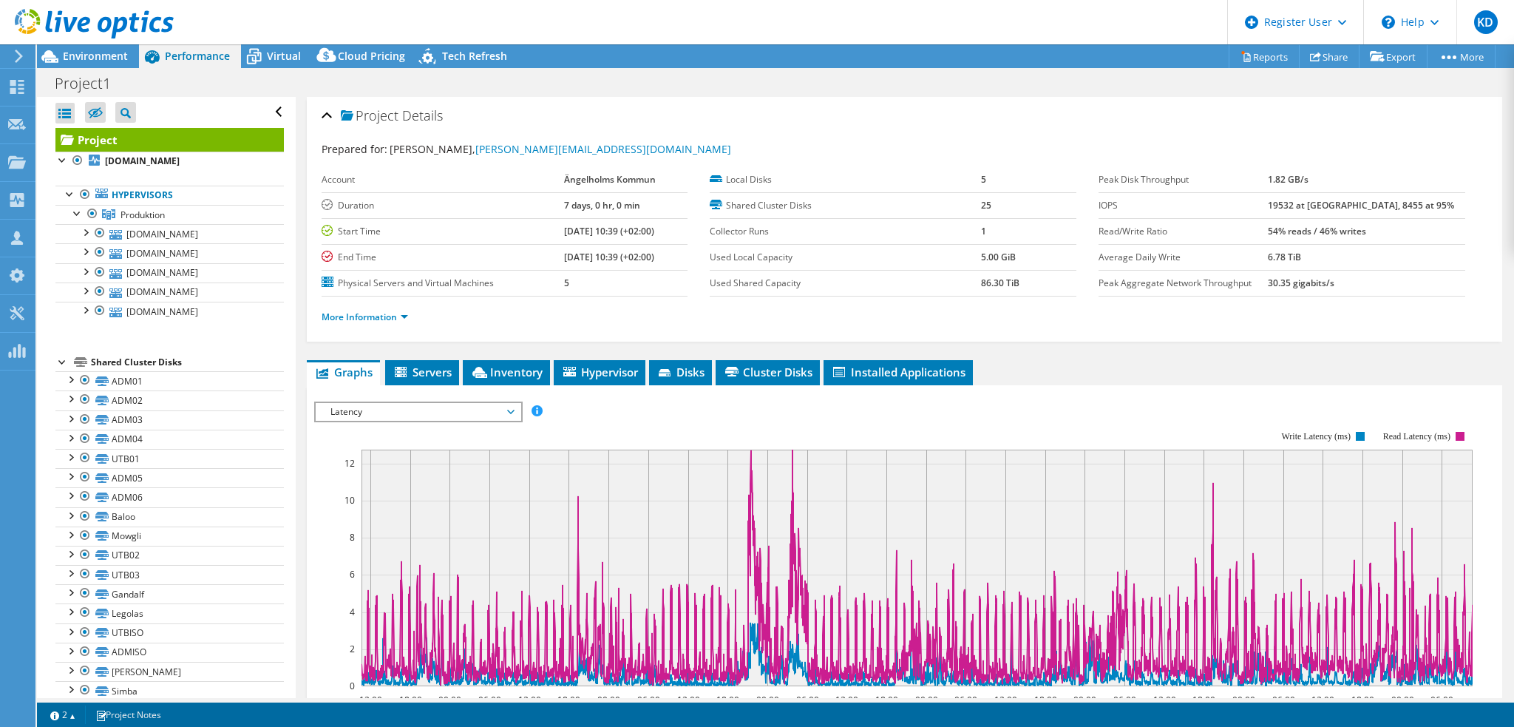
click at [411, 409] on span "Latency" at bounding box center [418, 412] width 190 height 18
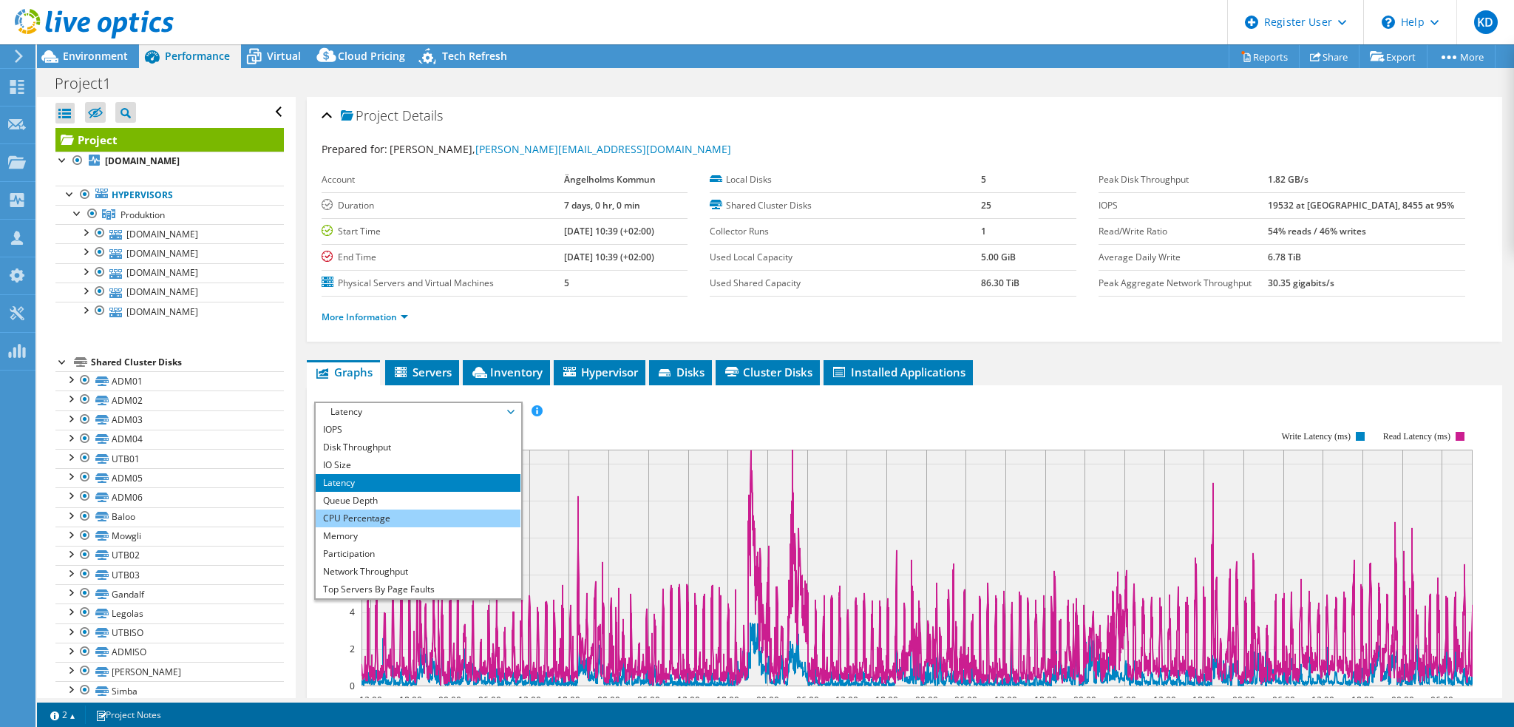
click at [420, 519] on li "CPU Percentage" at bounding box center [418, 518] width 205 height 18
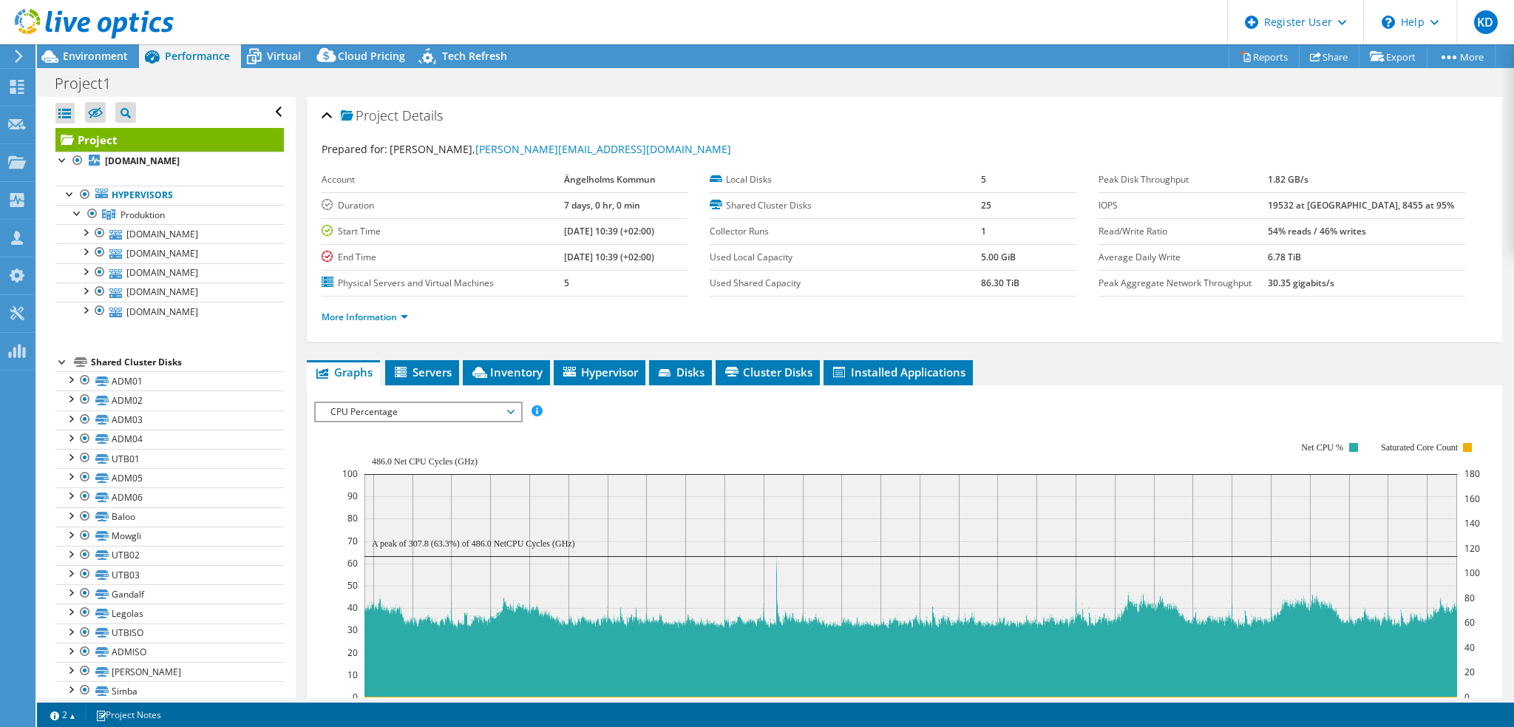
click at [461, 408] on span "CPU Percentage" at bounding box center [418, 412] width 190 height 18
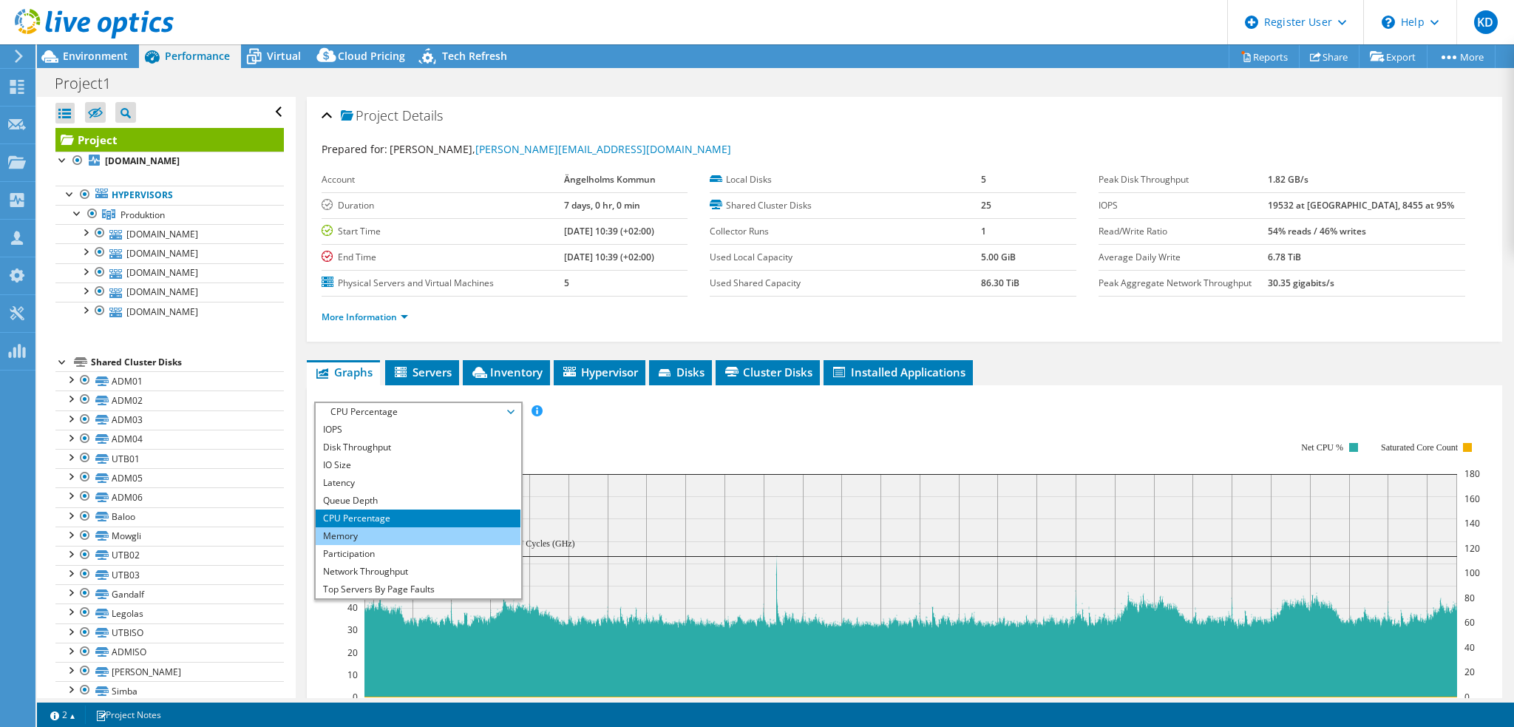
scroll to position [53, 0]
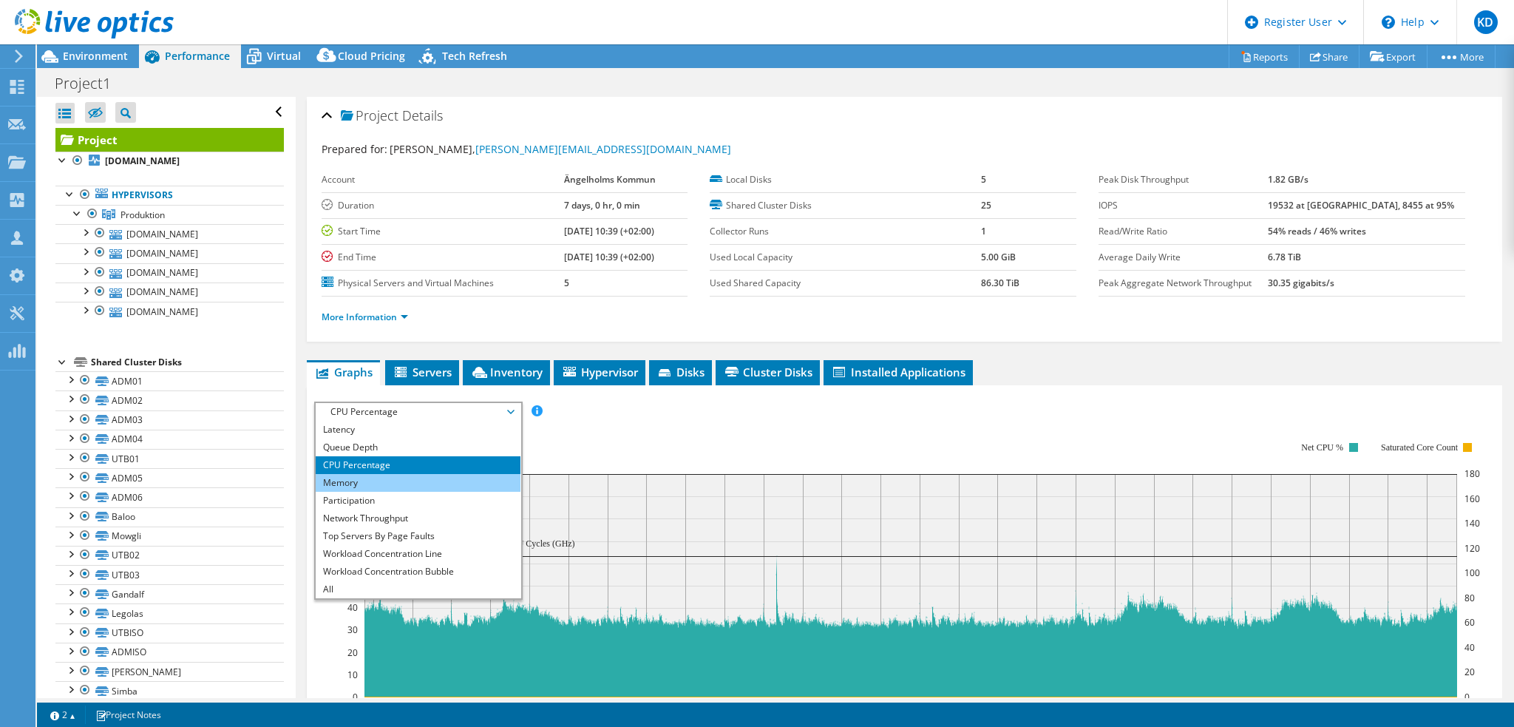
click at [425, 478] on li "Memory" at bounding box center [418, 483] width 205 height 18
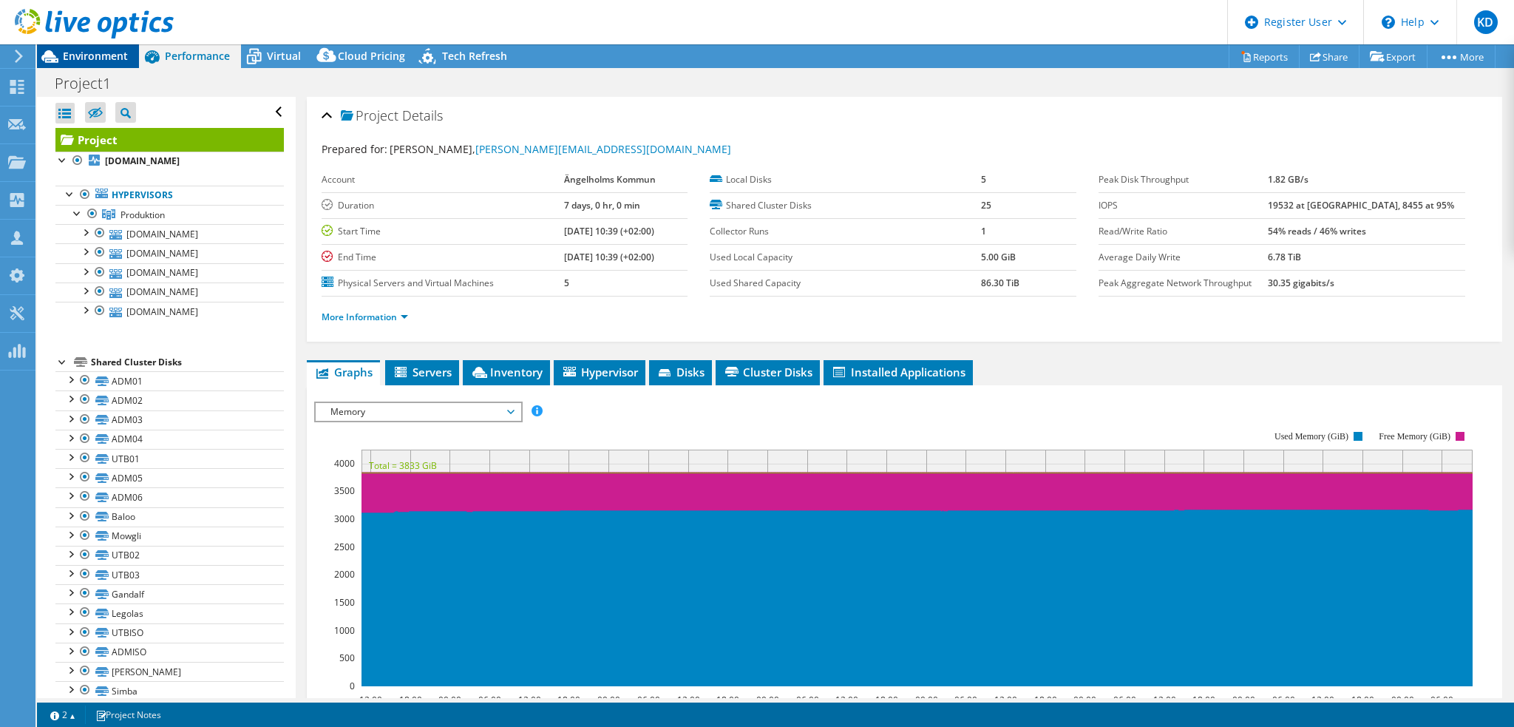
click at [89, 50] on span "Environment" at bounding box center [95, 56] width 65 height 14
